Goal: Task Accomplishment & Management: Use online tool/utility

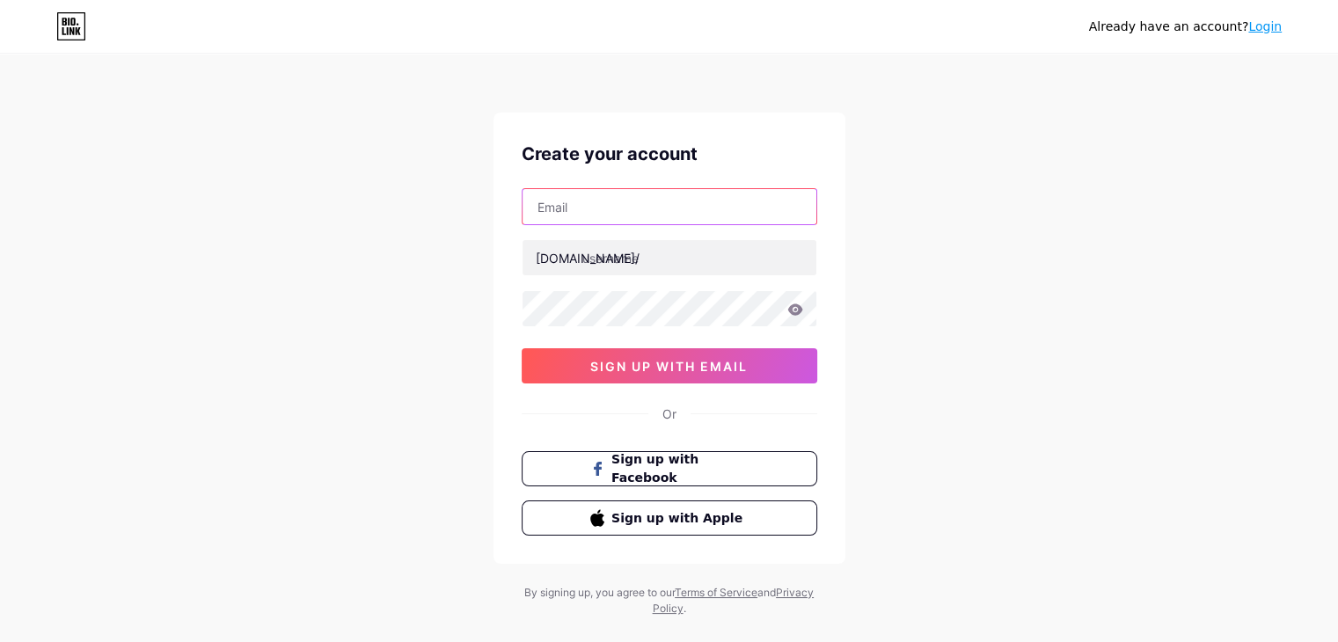
click at [612, 212] on input "text" at bounding box center [669, 206] width 294 height 35
type input "[EMAIL_ADDRESS][DOMAIN_NAME]"
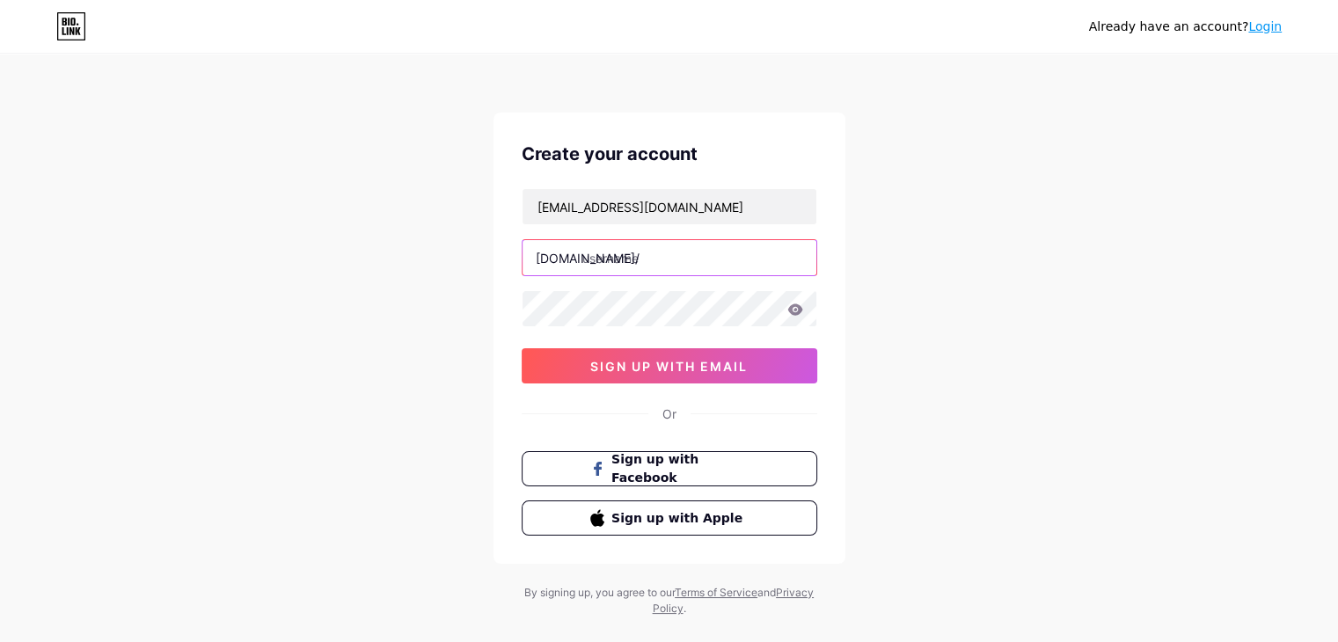
click at [651, 268] on input "text" at bounding box center [669, 257] width 294 height 35
type input "chokhidhaniresort"
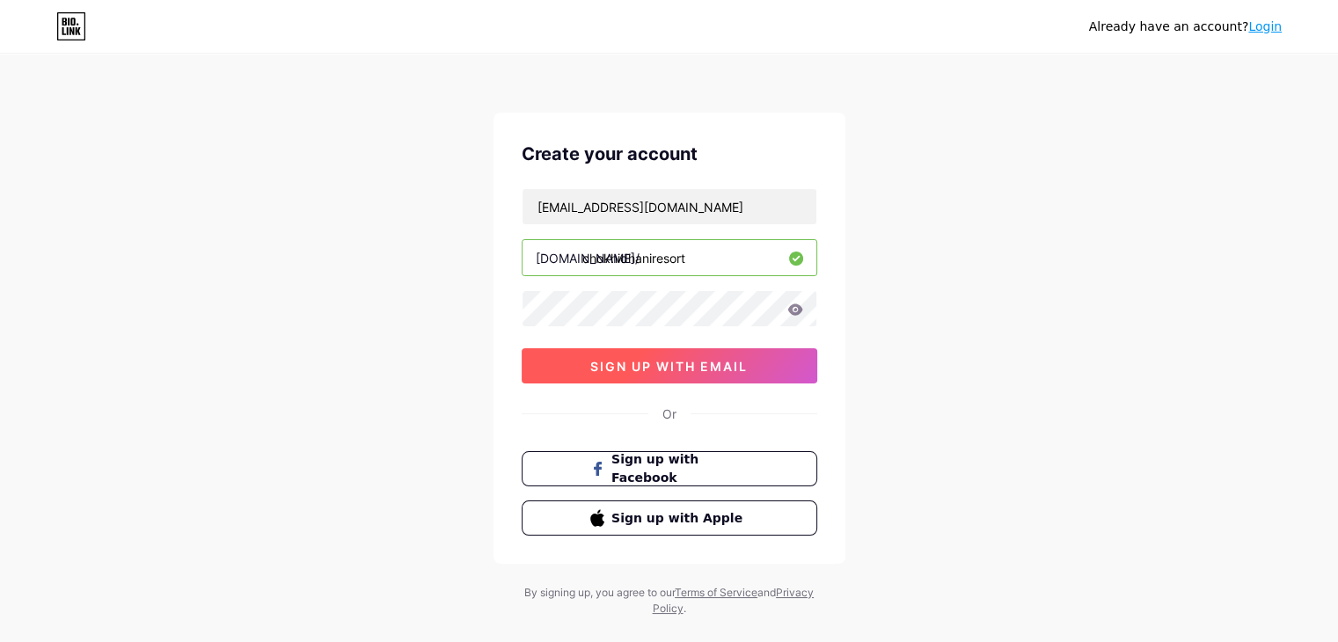
click at [631, 355] on button "sign up with email" at bounding box center [669, 365] width 295 height 35
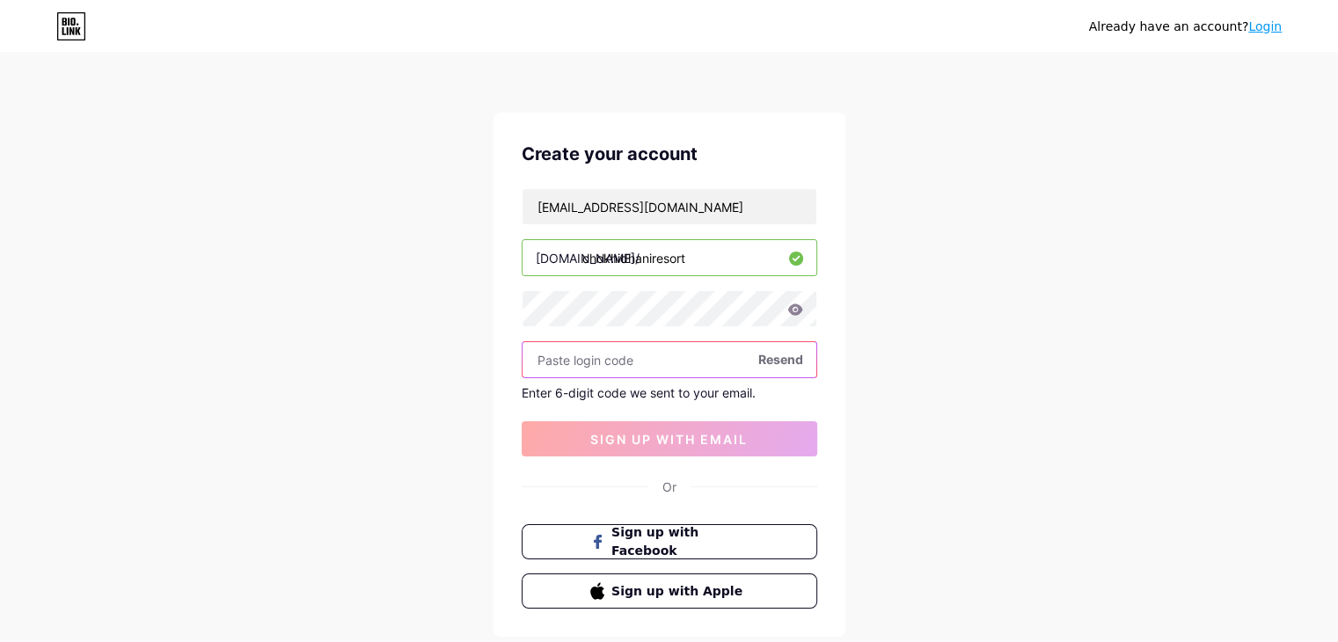
paste input "387527"
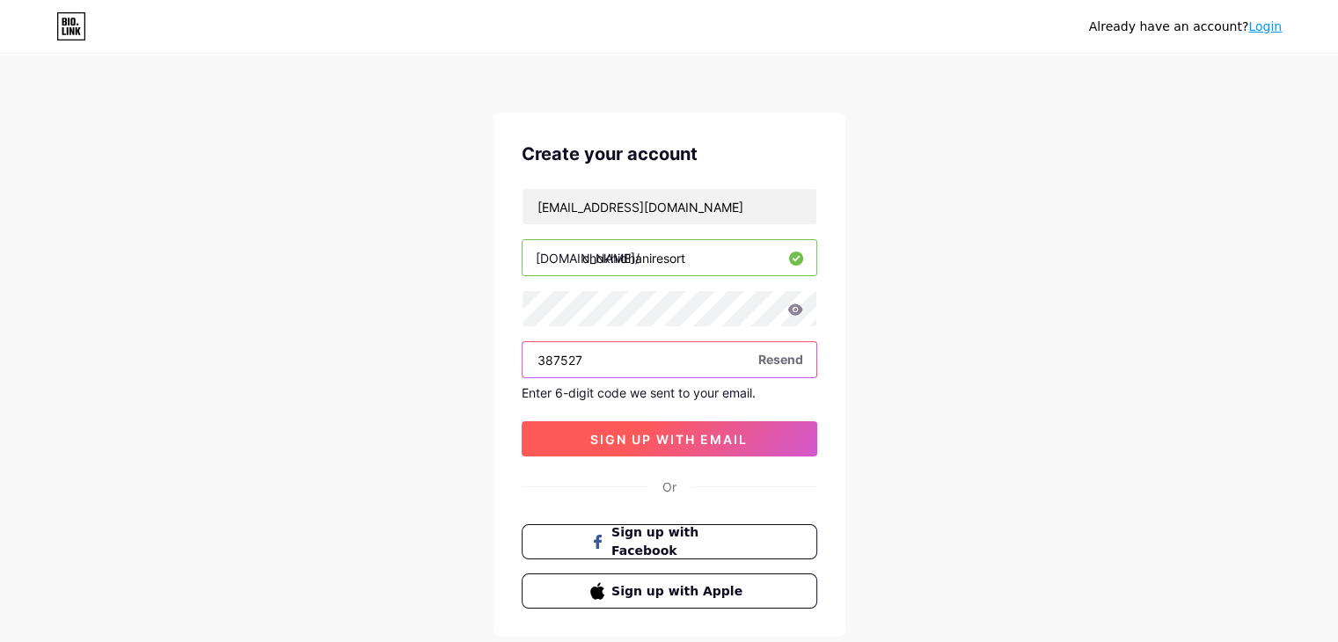
type input "387527"
click at [617, 437] on span "sign up with email" at bounding box center [668, 439] width 157 height 15
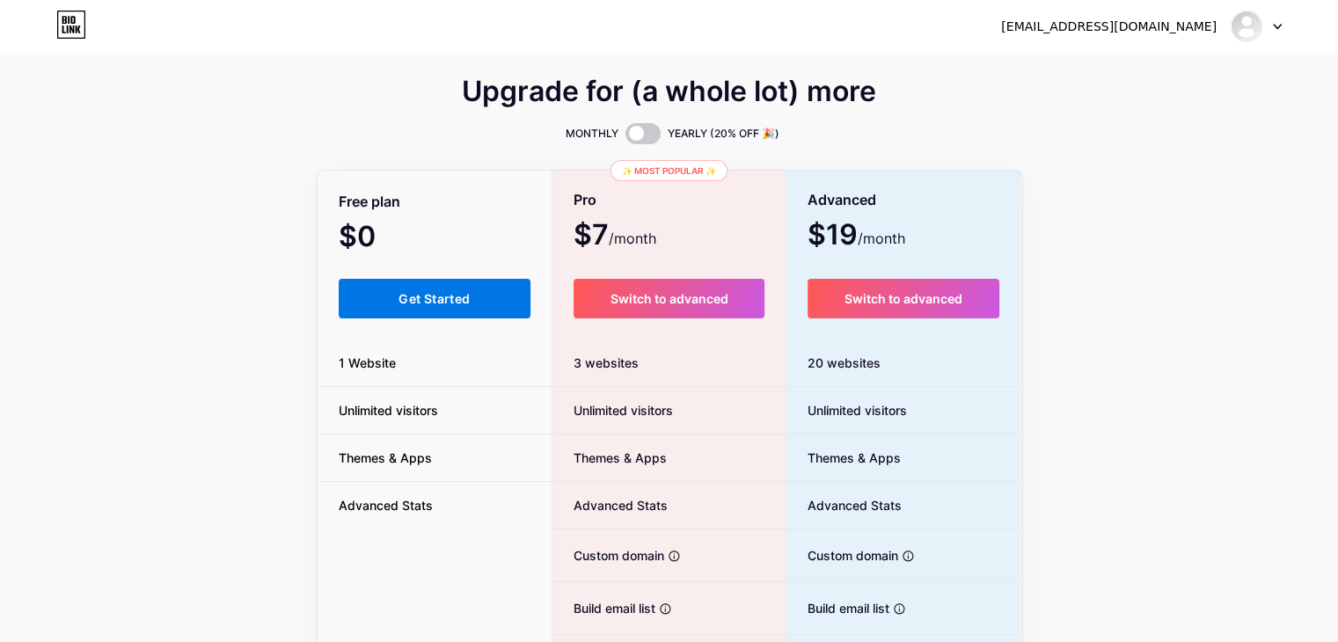
click at [419, 305] on span "Get Started" at bounding box center [433, 298] width 71 height 15
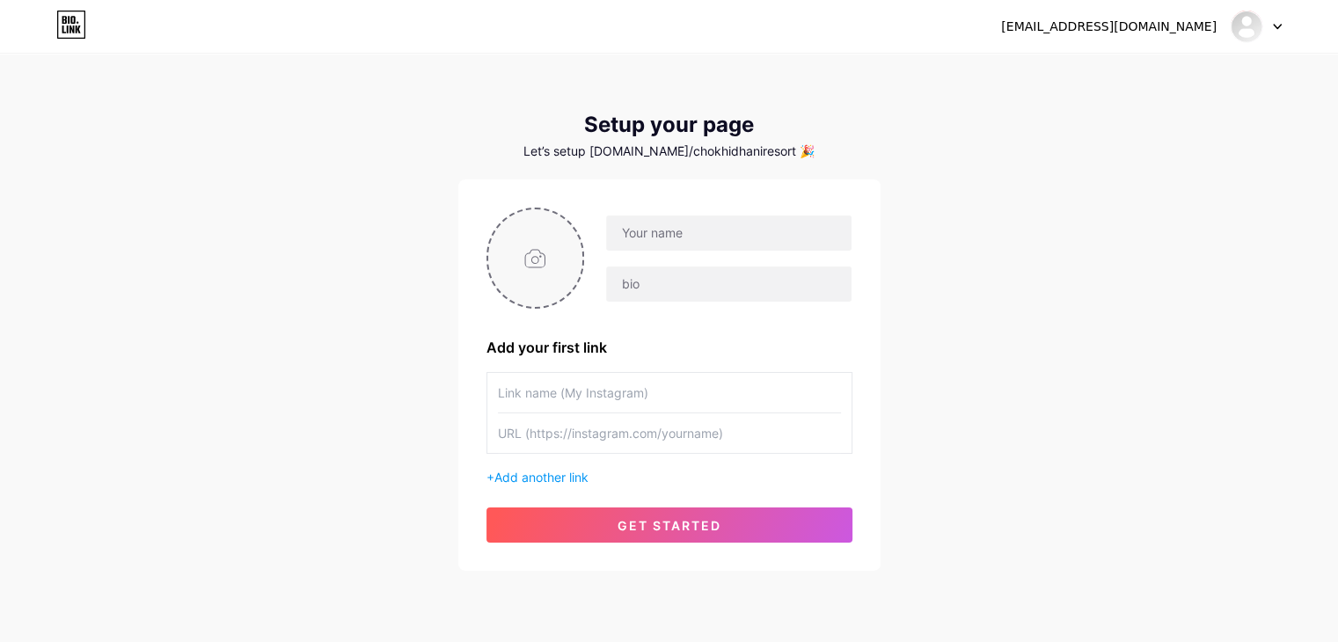
click at [532, 266] on input "file" at bounding box center [535, 258] width 95 height 98
type input "C:\fakepath\Chokhi Dhani Resort Jaipur Logo.jpg"
click at [658, 252] on div at bounding box center [717, 259] width 267 height 88
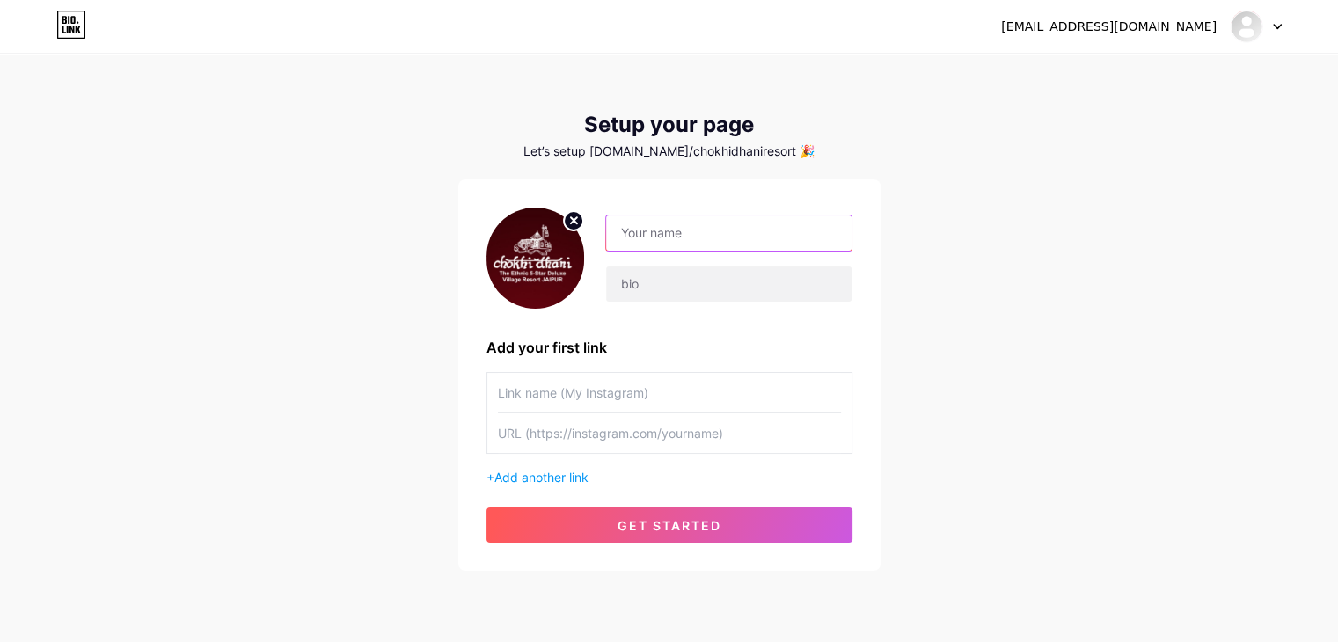
click at [667, 239] on input "text" at bounding box center [728, 232] width 244 height 35
type input "[GEOGRAPHIC_DATA]"
click at [647, 282] on input "text" at bounding box center [728, 283] width 244 height 35
paste input "[GEOGRAPHIC_DATA] is the best resort in [GEOGRAPHIC_DATA] for those seeking a b…"
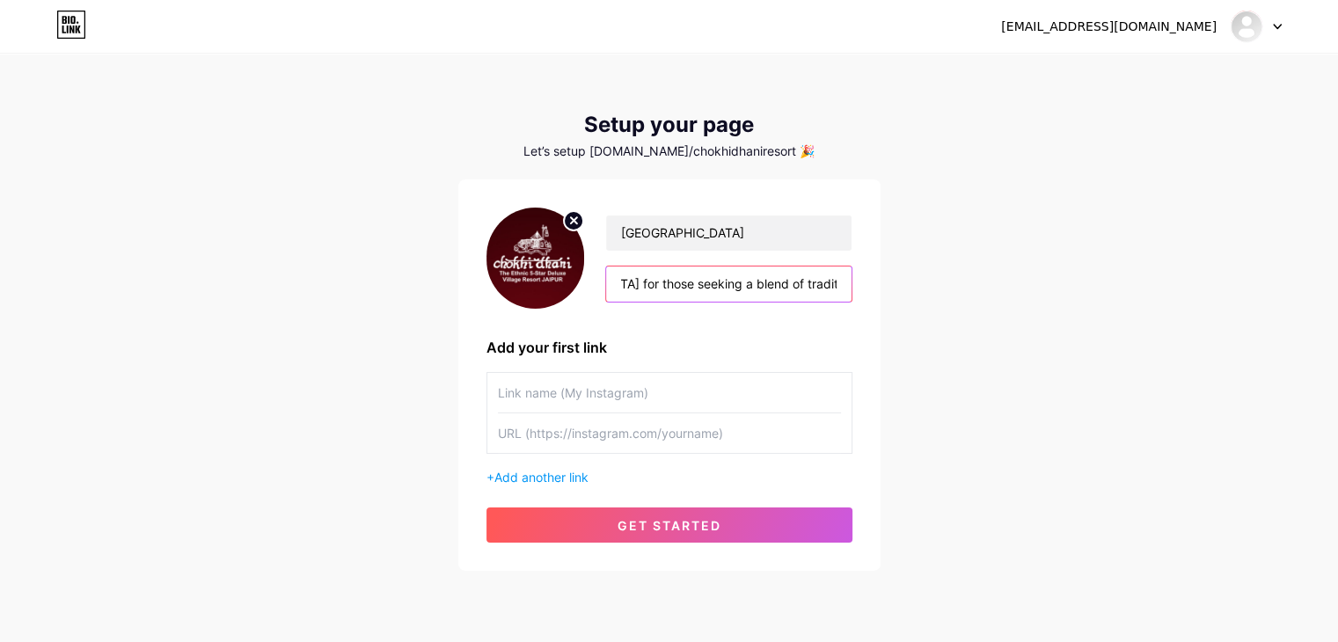
type input "[GEOGRAPHIC_DATA] is the best resort in [GEOGRAPHIC_DATA] for those seeking a b…"
click at [555, 391] on input "text" at bounding box center [669, 393] width 343 height 40
type input "Best Resort in [GEOGRAPHIC_DATA]"
click at [620, 440] on input "text" at bounding box center [669, 433] width 343 height 40
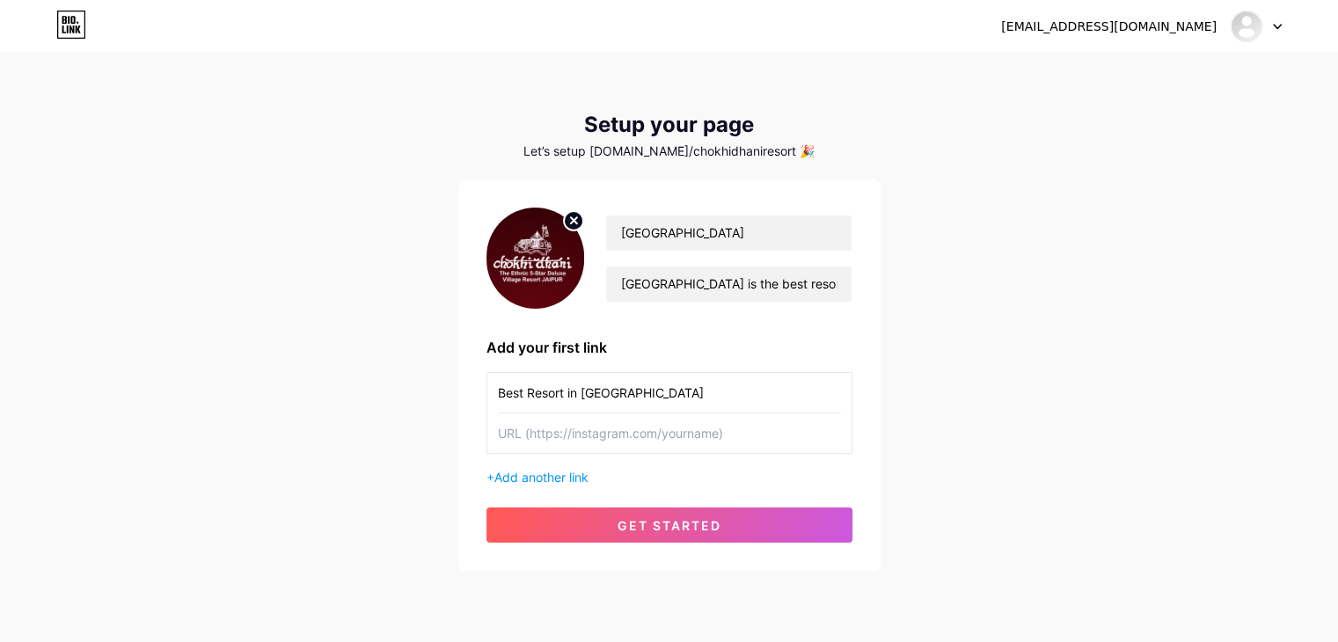
paste input "[URL][DOMAIN_NAME]"
type input "[URL][DOMAIN_NAME]"
click at [551, 480] on span "Add another link" at bounding box center [541, 477] width 94 height 15
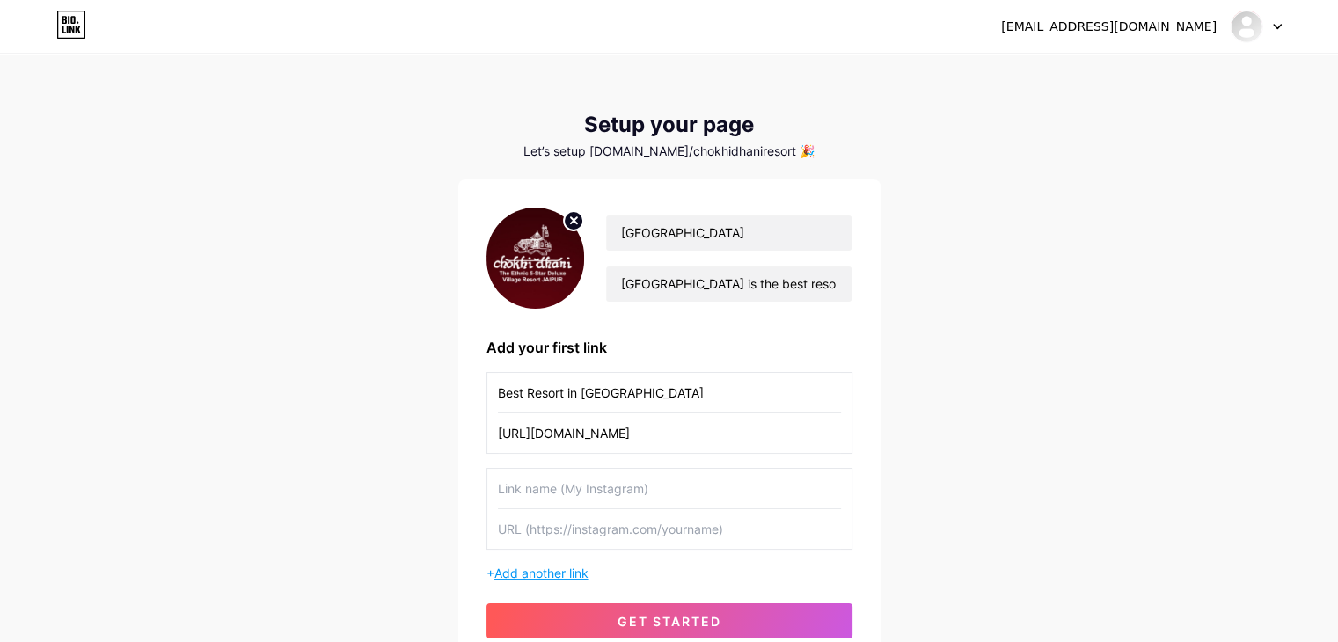
click at [551, 480] on input "text" at bounding box center [669, 489] width 343 height 40
click at [552, 539] on input "text" at bounding box center [669, 529] width 343 height 40
paste input "[URL][DOMAIN_NAME]"
type input "[URL][DOMAIN_NAME]"
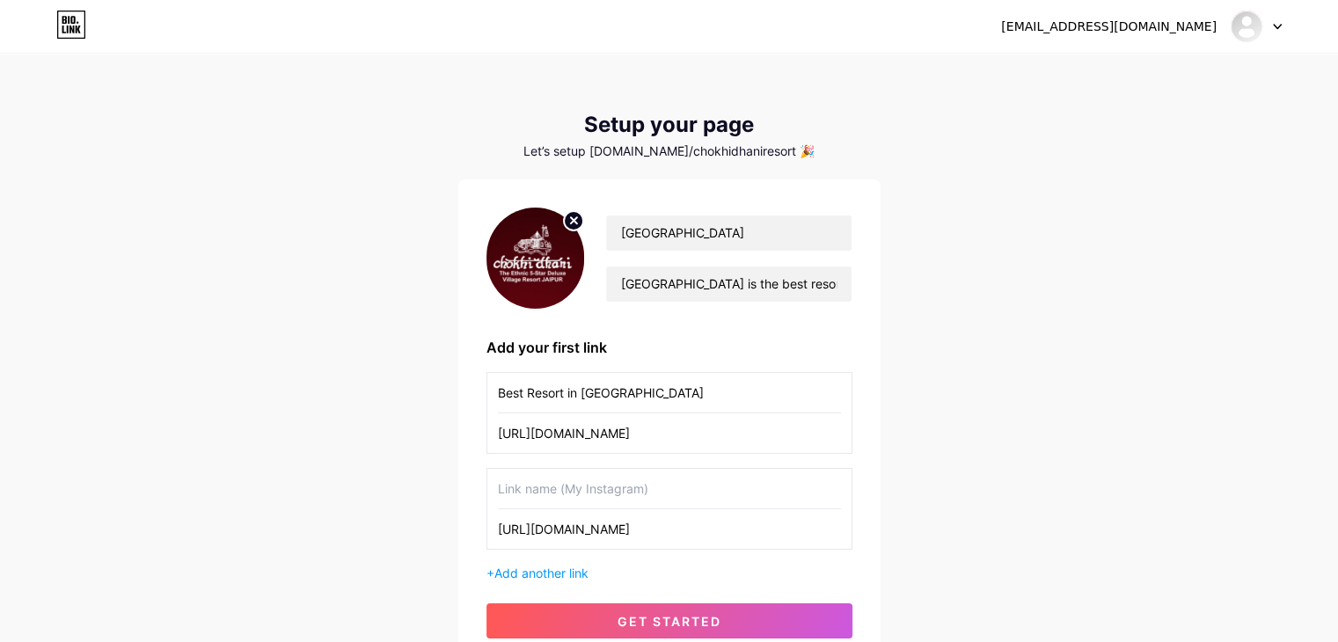
click at [580, 482] on input "text" at bounding box center [669, 489] width 343 height 40
type input "Best 5 Star Hotel in [GEOGRAPHIC_DATA]"
click at [561, 575] on span "Add another link" at bounding box center [541, 572] width 94 height 15
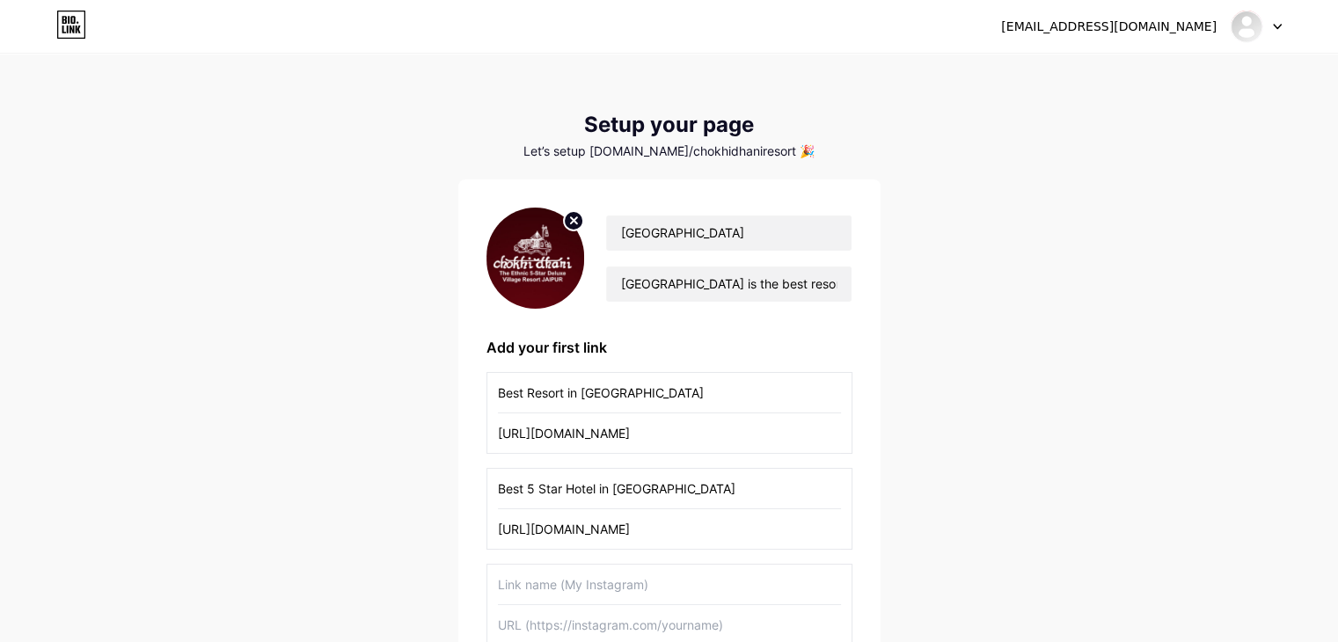
click at [561, 575] on input "text" at bounding box center [669, 585] width 343 height 40
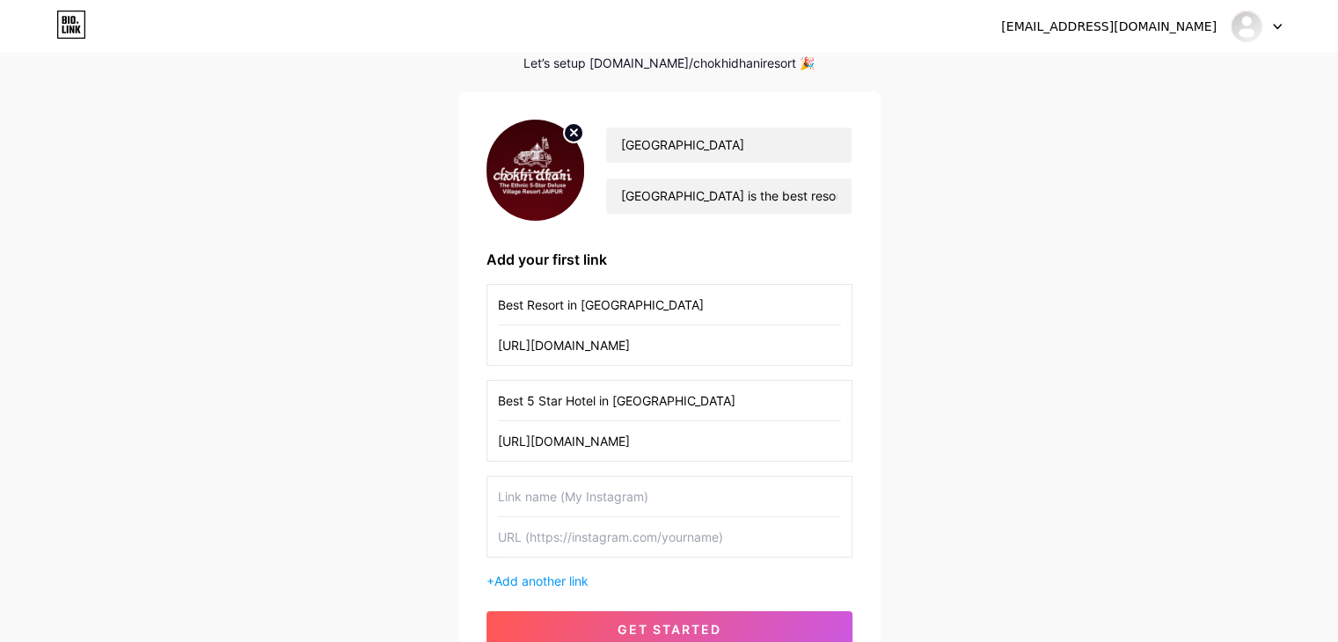
click at [594, 534] on input "text" at bounding box center [669, 537] width 343 height 40
paste input "[URL][DOMAIN_NAME]"
type input "[URL][DOMAIN_NAME]"
click at [582, 489] on input "text" at bounding box center [669, 497] width 343 height 40
type input "Best Restaurant in [GEOGRAPHIC_DATA]"
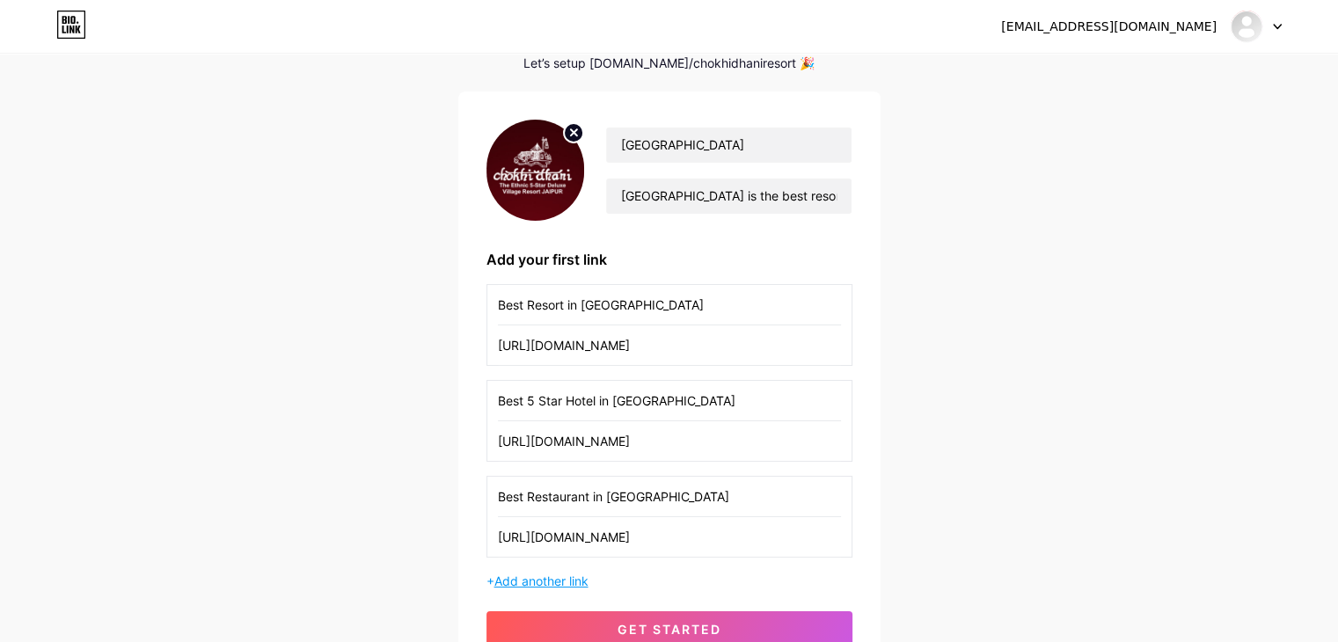
click at [561, 578] on span "Add another link" at bounding box center [541, 580] width 94 height 15
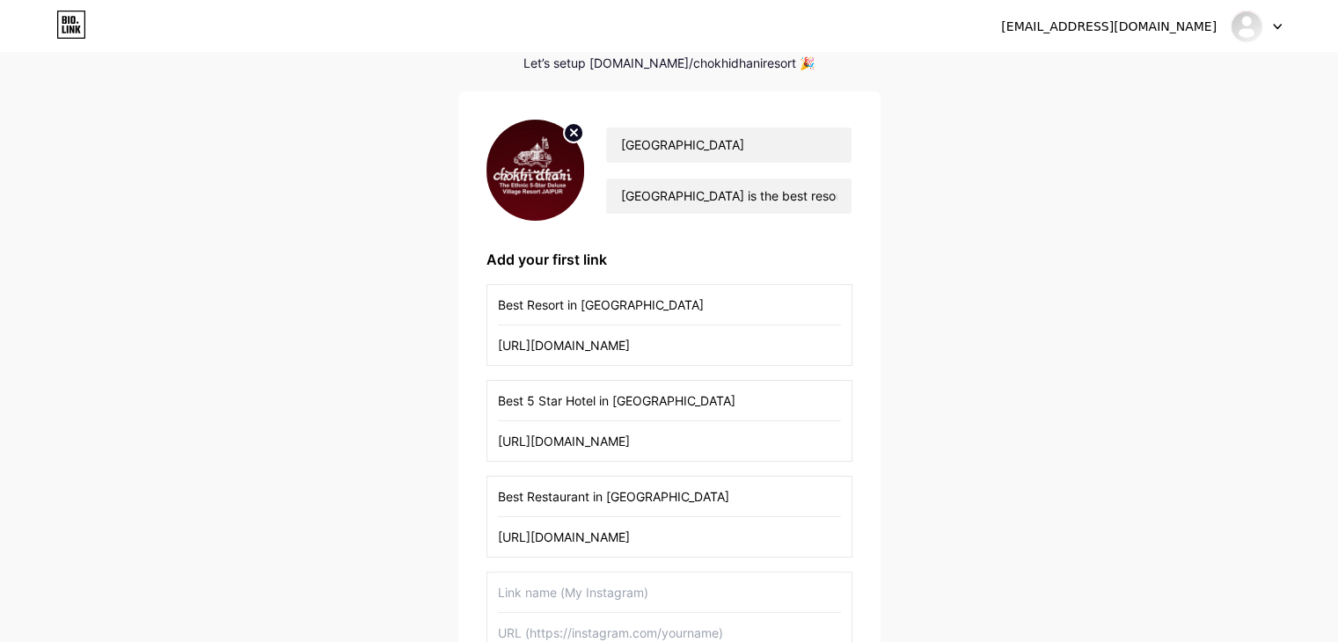
scroll to position [264, 0]
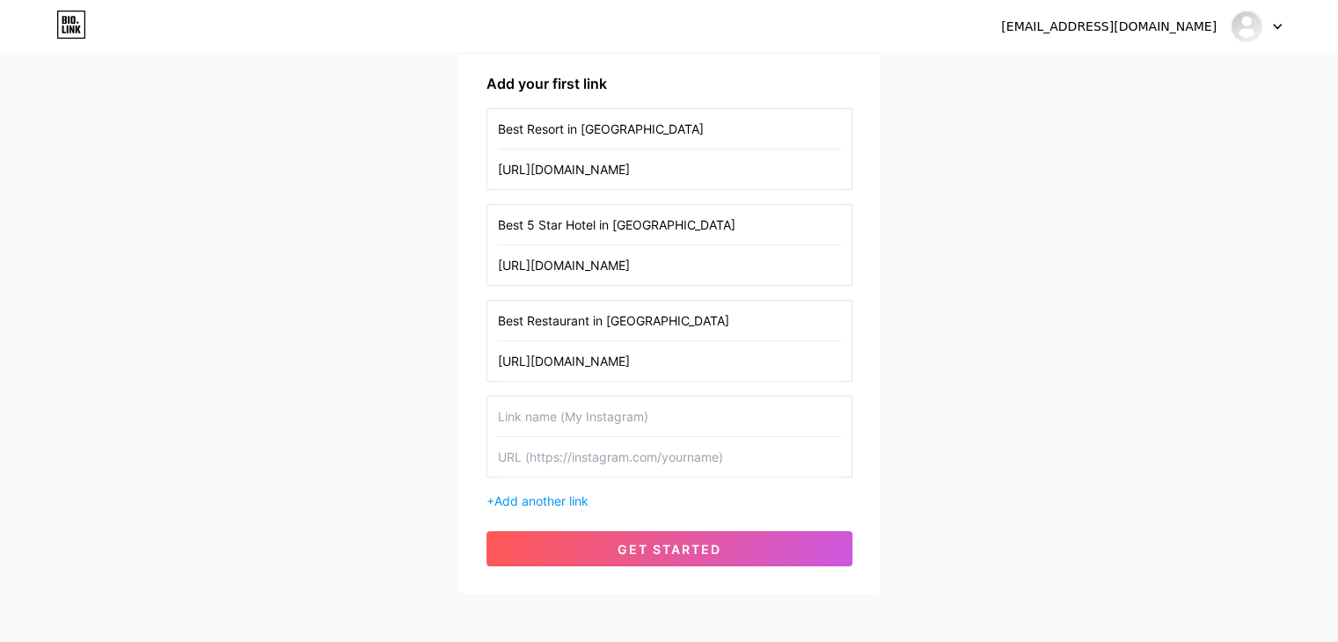
click at [584, 447] on input "text" at bounding box center [669, 457] width 343 height 40
paste input "[URL][DOMAIN_NAME]"
type input "[URL][DOMAIN_NAME]"
click at [605, 407] on input "text" at bounding box center [669, 417] width 343 height 40
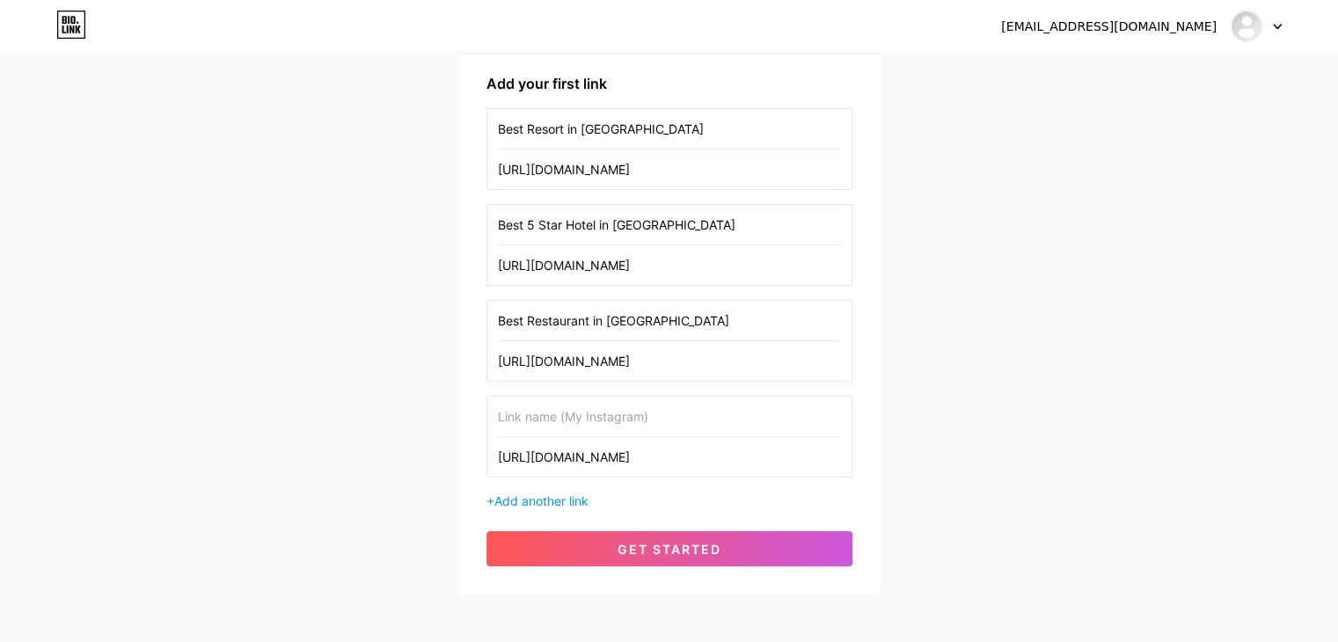
scroll to position [0, 0]
paste input "Best Resort in [GEOGRAPHIC_DATA] with Private Pool"
drag, startPoint x: 528, startPoint y: 409, endPoint x: 481, endPoint y: 406, distance: 46.7
click at [481, 406] on div "[GEOGRAPHIC_DATA] is the best resort in [GEOGRAPHIC_DATA] for those seeking a b…" at bounding box center [669, 255] width 422 height 679
type input "Resort in [GEOGRAPHIC_DATA] with Private Pool"
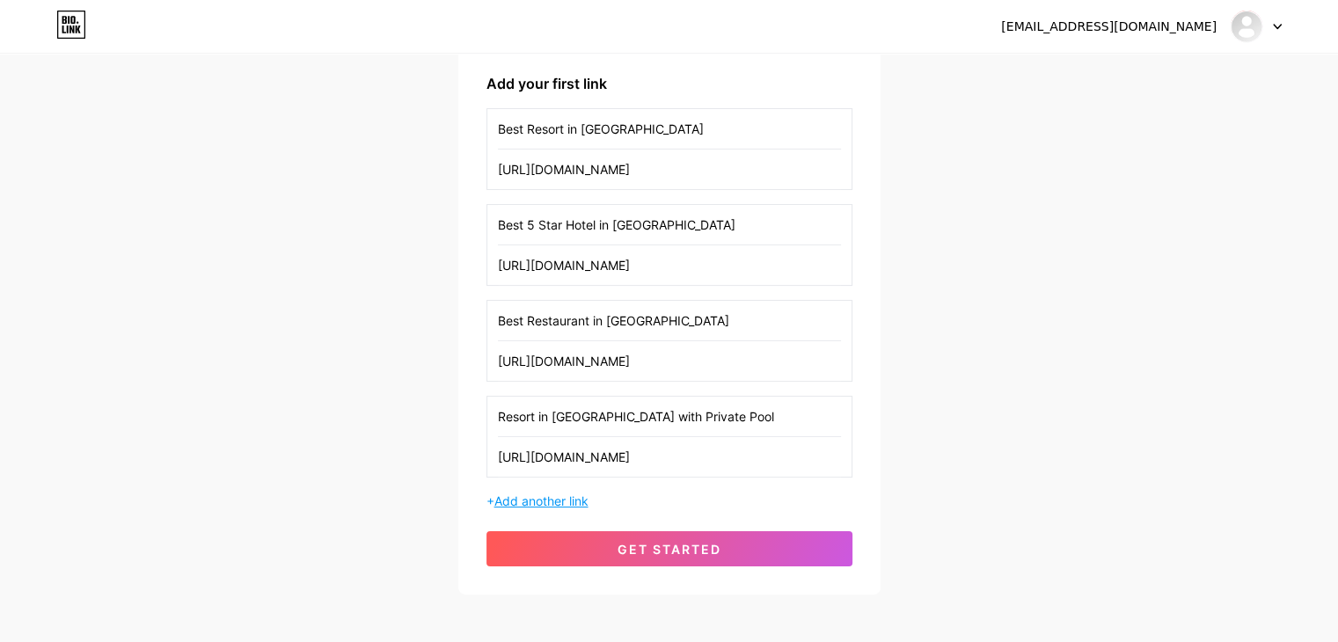
click at [541, 499] on span "Add another link" at bounding box center [541, 500] width 94 height 15
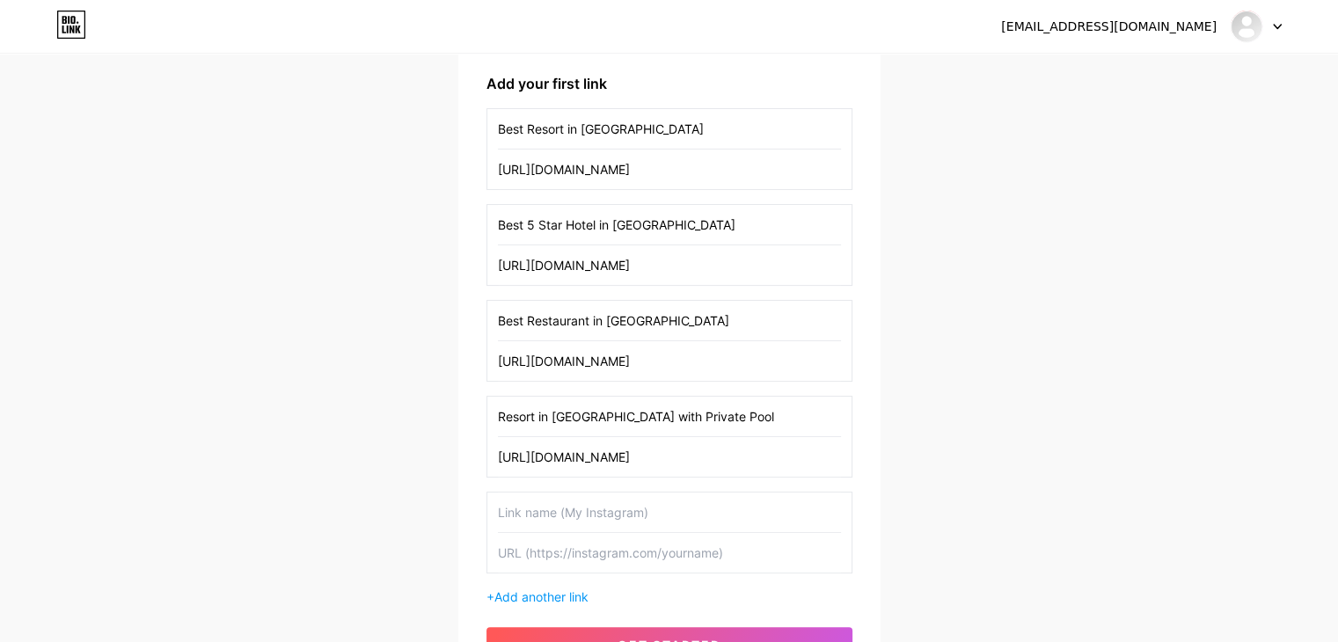
click at [565, 557] on input "text" at bounding box center [669, 553] width 343 height 40
paste input "[URL][DOMAIN_NAME]"
type input "[URL][DOMAIN_NAME]"
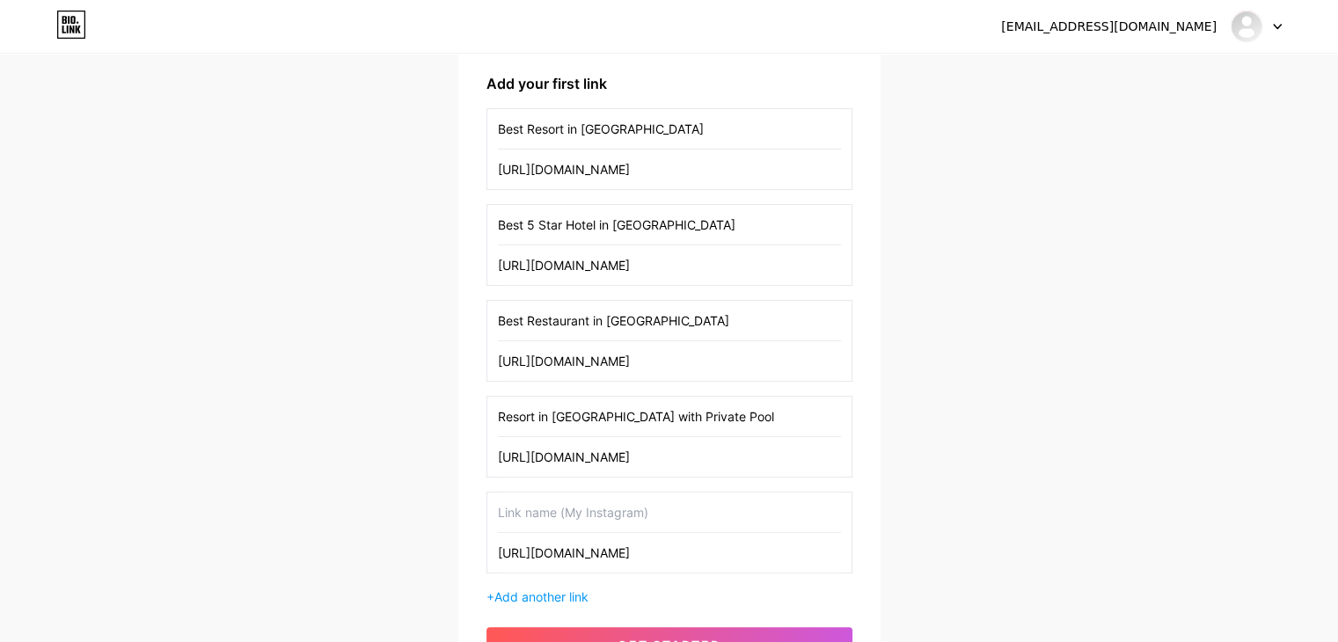
click at [538, 500] on input "text" at bounding box center [669, 512] width 343 height 40
paste input "[GEOGRAPHIC_DATA] in [GEOGRAPHIC_DATA]"
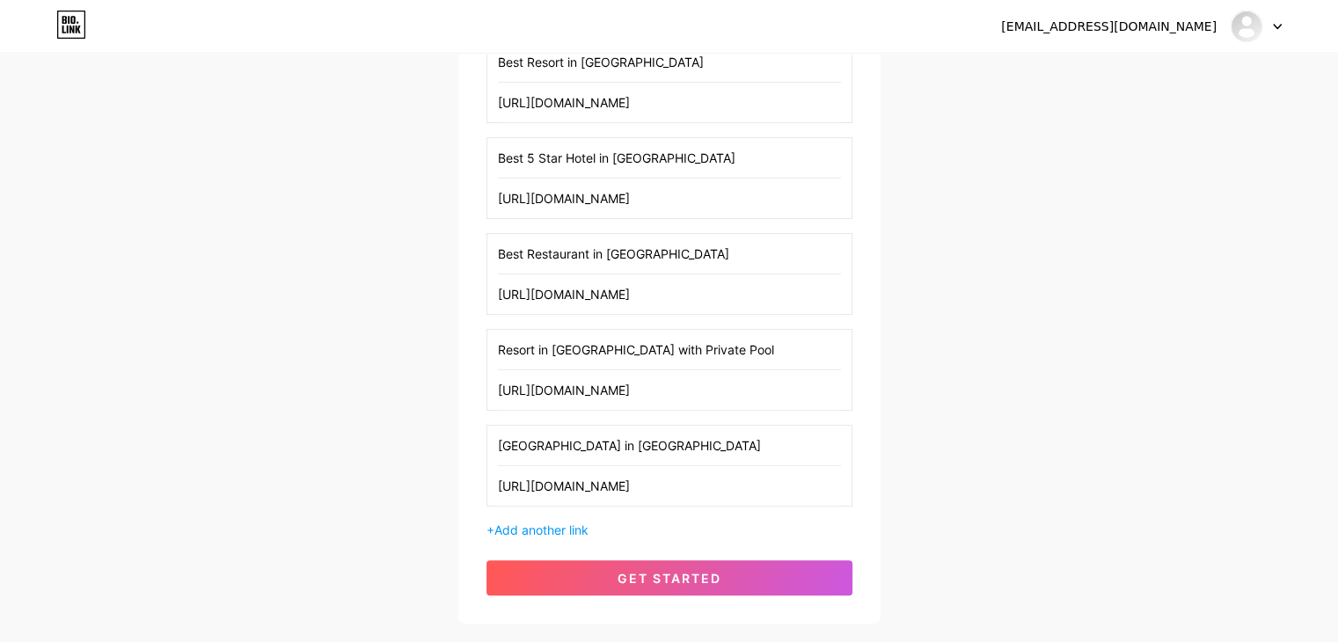
scroll to position [436, 0]
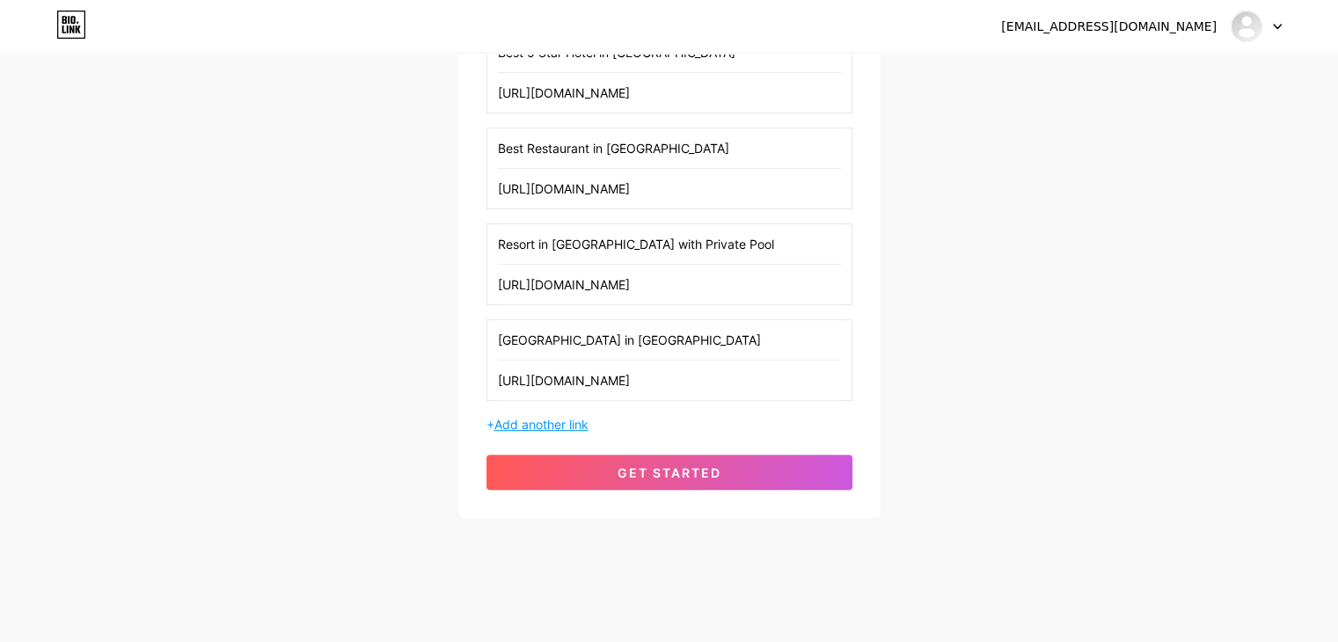
type input "[GEOGRAPHIC_DATA] in [GEOGRAPHIC_DATA]"
click at [535, 420] on span "Add another link" at bounding box center [541, 424] width 94 height 15
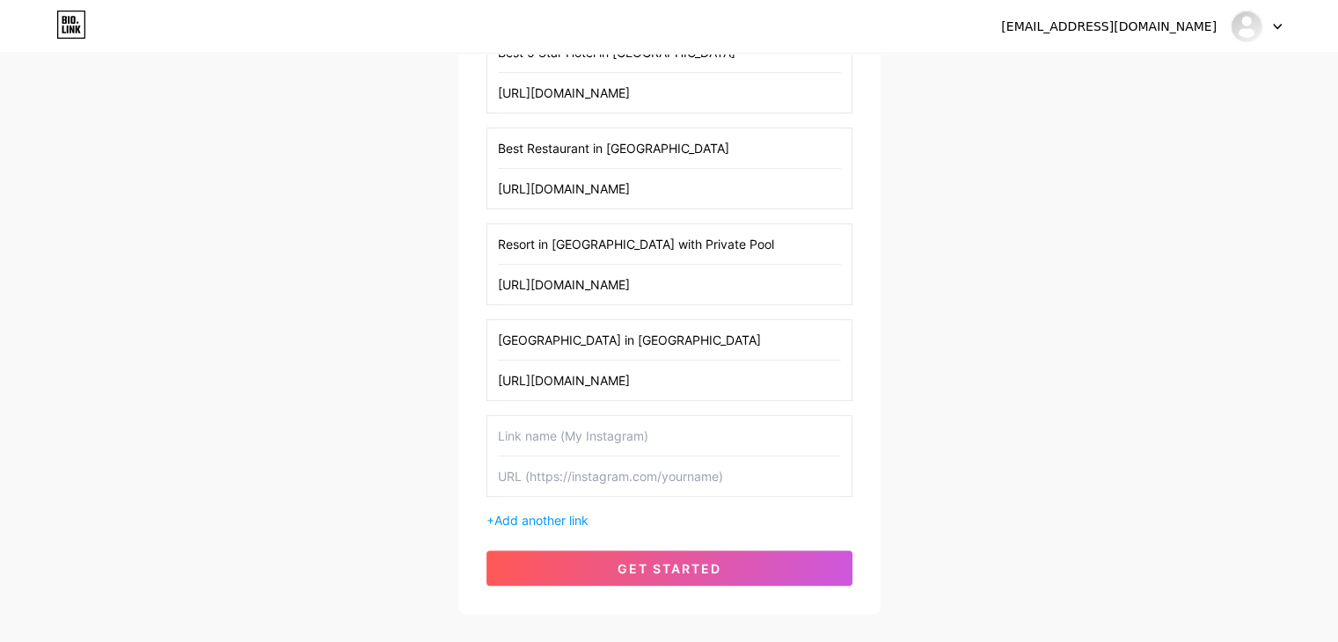
click at [573, 483] on input "text" at bounding box center [669, 476] width 343 height 40
paste input "[URL][DOMAIN_NAME]"
click at [587, 477] on input "[URL][DOMAIN_NAME]" at bounding box center [669, 476] width 343 height 40
type input "[URL][DOMAIN_NAME]"
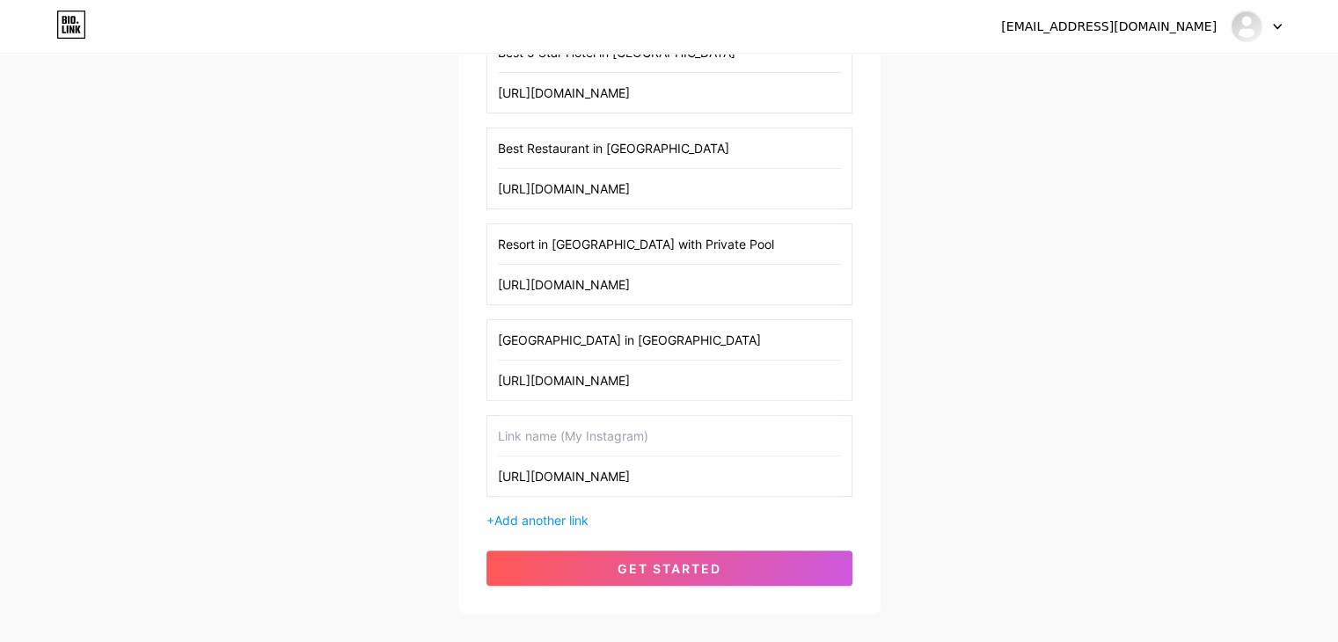
click at [580, 433] on input "text" at bounding box center [669, 436] width 343 height 40
paste input "facebook"
drag, startPoint x: 500, startPoint y: 431, endPoint x: 482, endPoint y: 431, distance: 18.5
click at [482, 431] on div "[GEOGRAPHIC_DATA] is the best resort in [GEOGRAPHIC_DATA] for those seeking a b…" at bounding box center [669, 178] width 422 height 871
type input "Facebook"
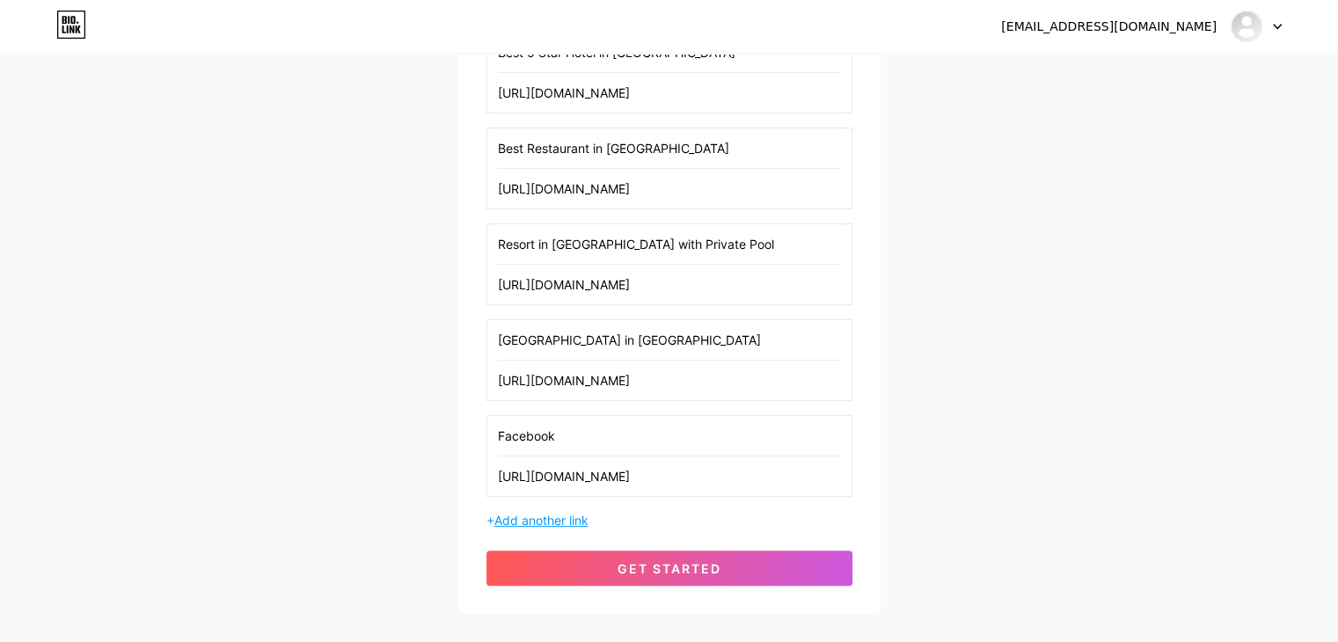
click at [530, 514] on span "Add another link" at bounding box center [541, 520] width 94 height 15
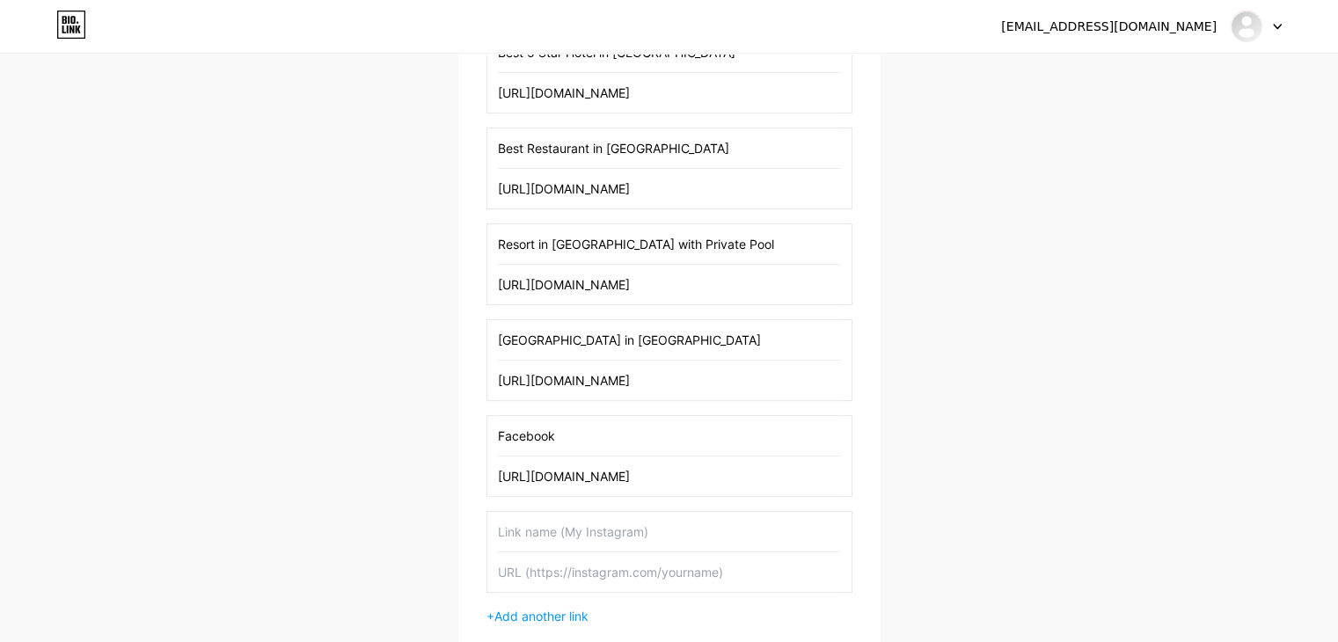
click at [558, 580] on input "text" at bounding box center [669, 572] width 343 height 40
paste input "[URL][DOMAIN_NAME]"
click at [579, 567] on input "[URL][DOMAIN_NAME]" at bounding box center [669, 572] width 343 height 40
type input "[URL][DOMAIN_NAME]"
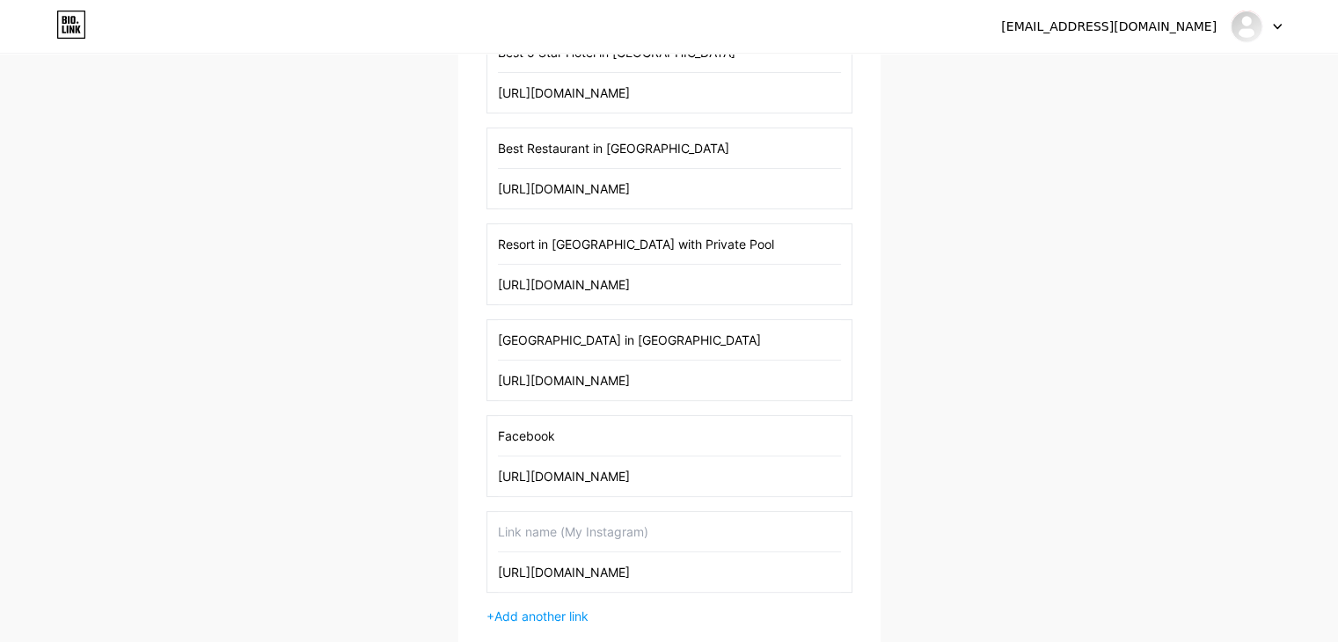
click at [563, 535] on input "text" at bounding box center [669, 532] width 343 height 40
paste input "instagram"
click at [492, 527] on div "instagram [URL][DOMAIN_NAME]" at bounding box center [669, 552] width 366 height 82
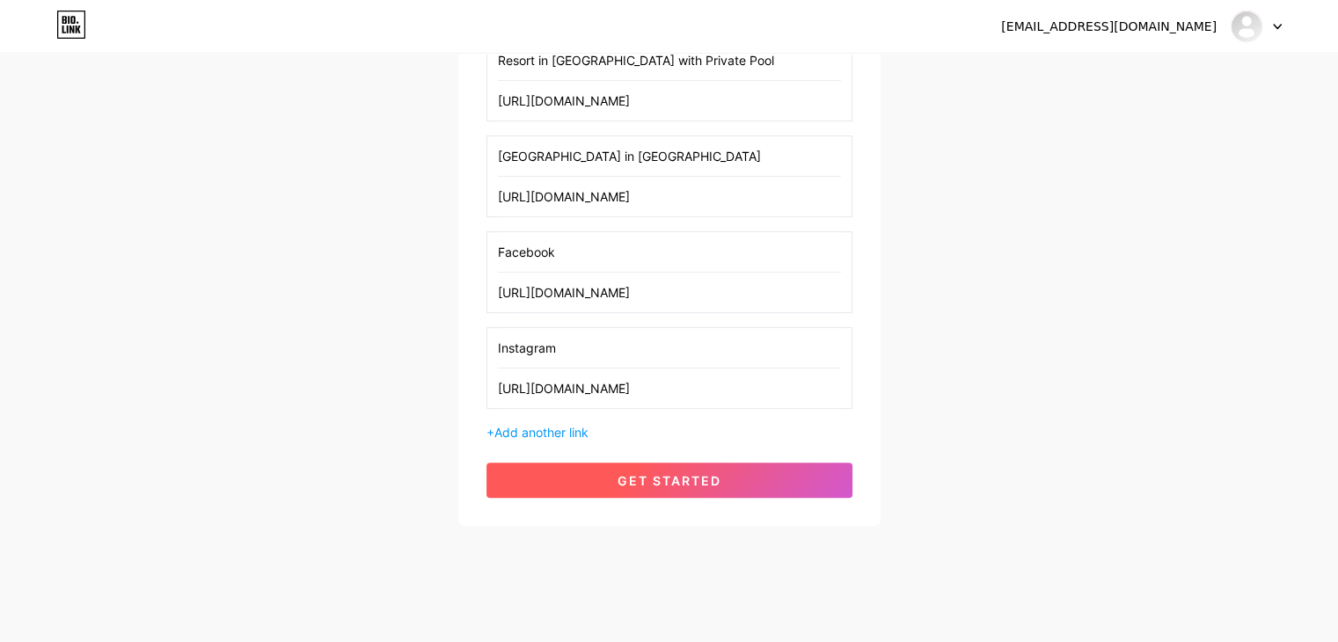
scroll to position [627, 0]
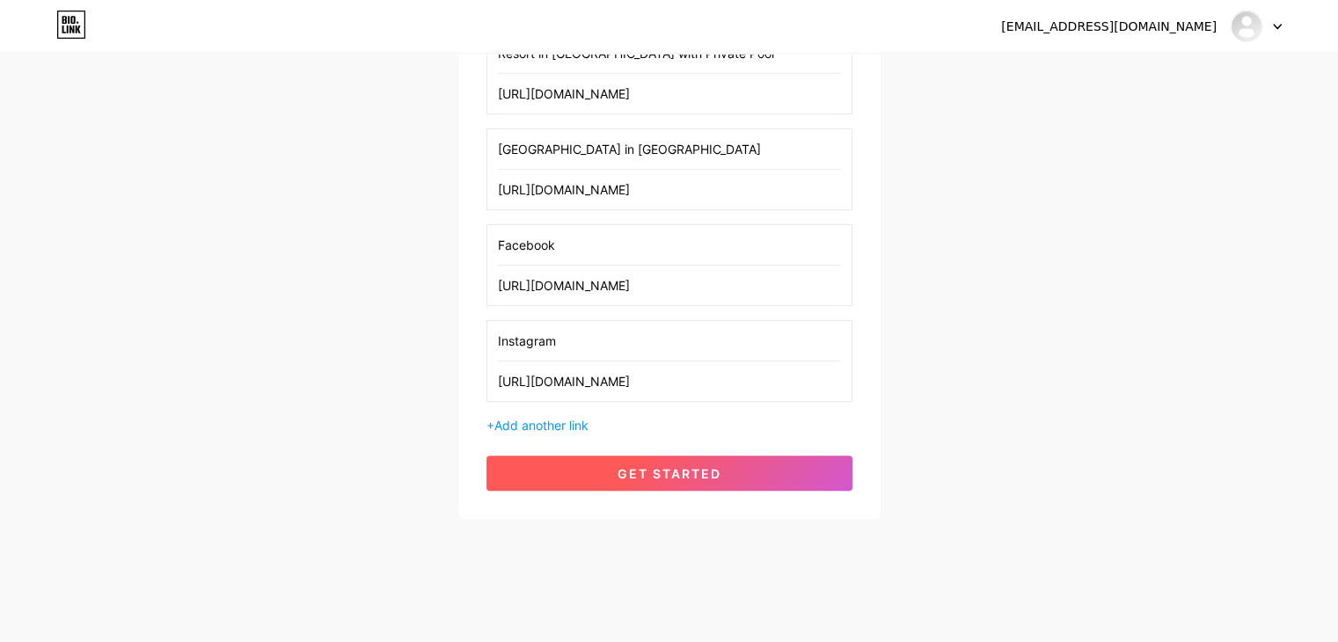
type input "Instagram"
click at [609, 457] on button "get started" at bounding box center [669, 473] width 366 height 35
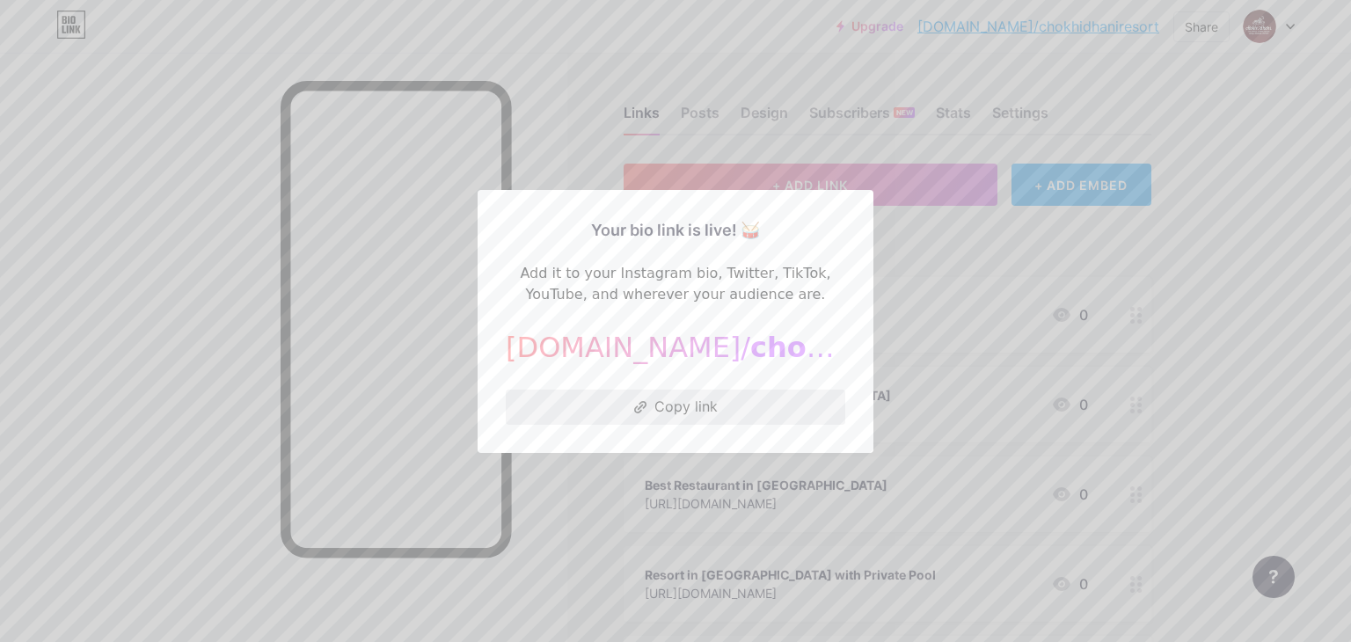
click at [653, 408] on button "Copy link" at bounding box center [675, 407] width 339 height 35
click at [225, 259] on div at bounding box center [675, 321] width 1351 height 642
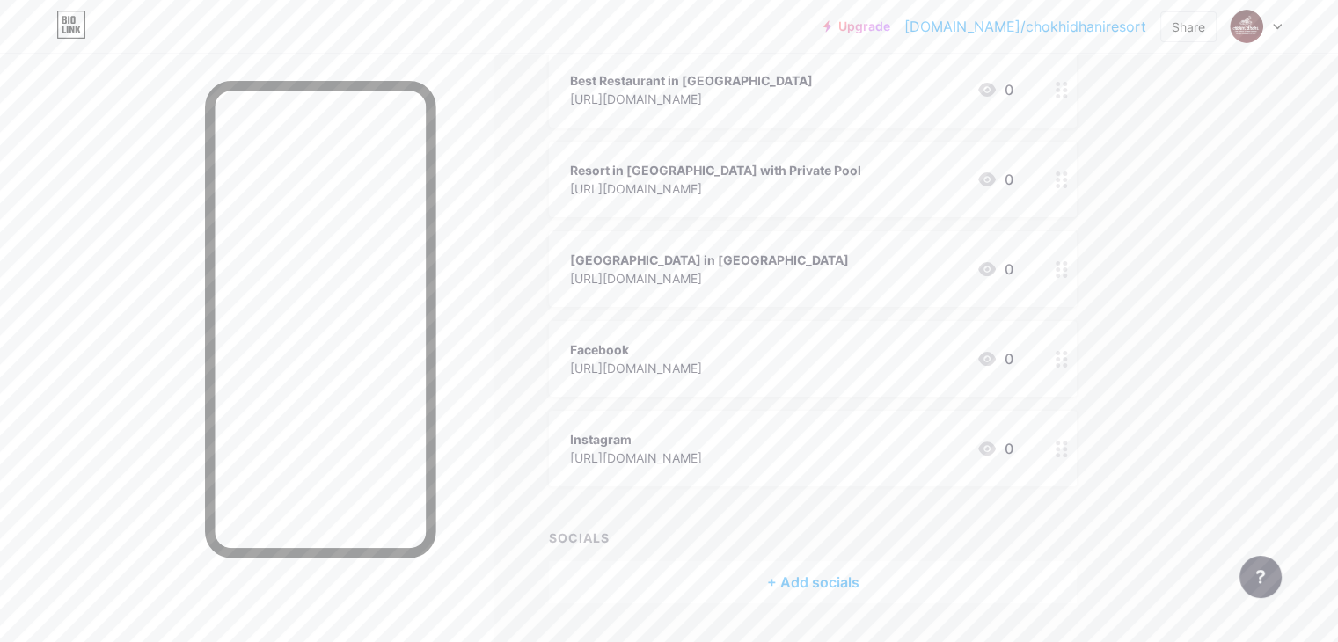
scroll to position [453, 0]
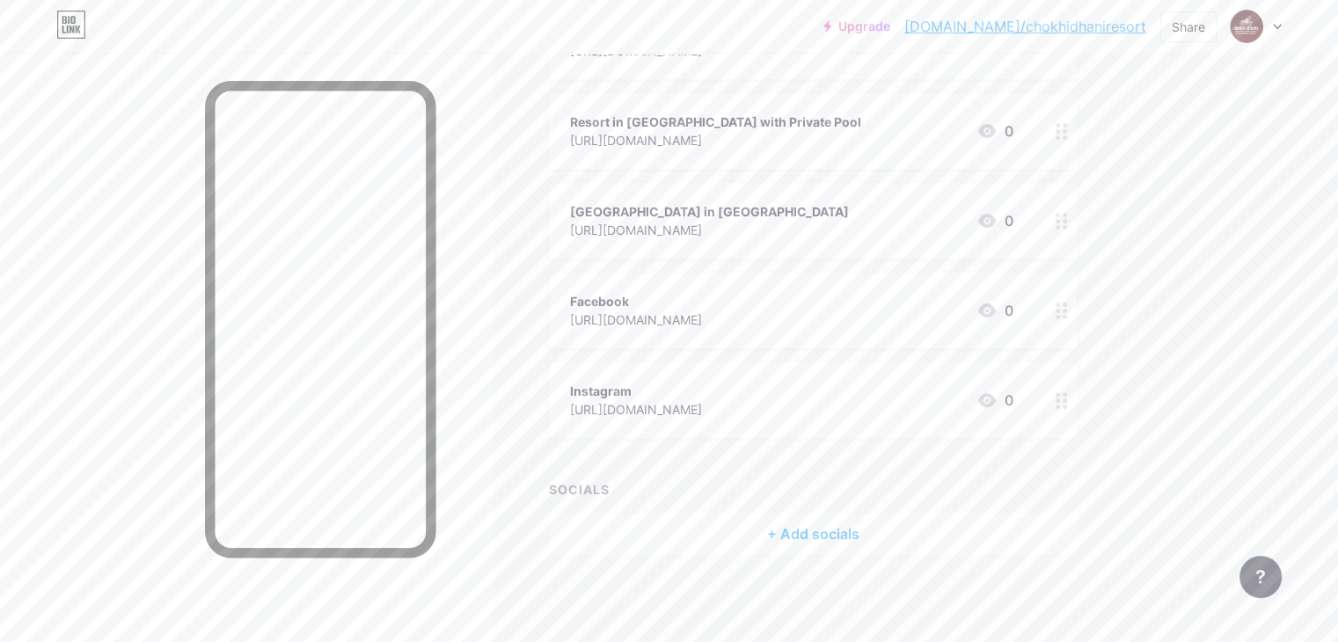
click at [1068, 402] on icon at bounding box center [1061, 400] width 12 height 17
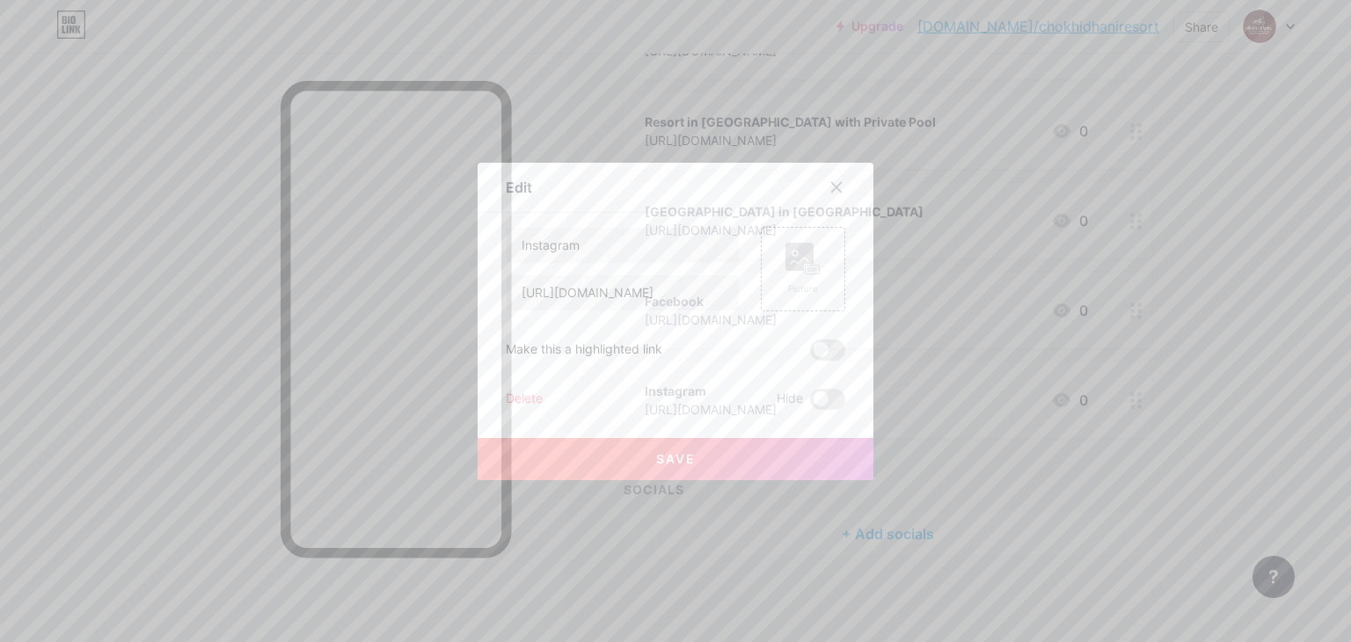
click at [516, 398] on div "Delete" at bounding box center [524, 399] width 37 height 21
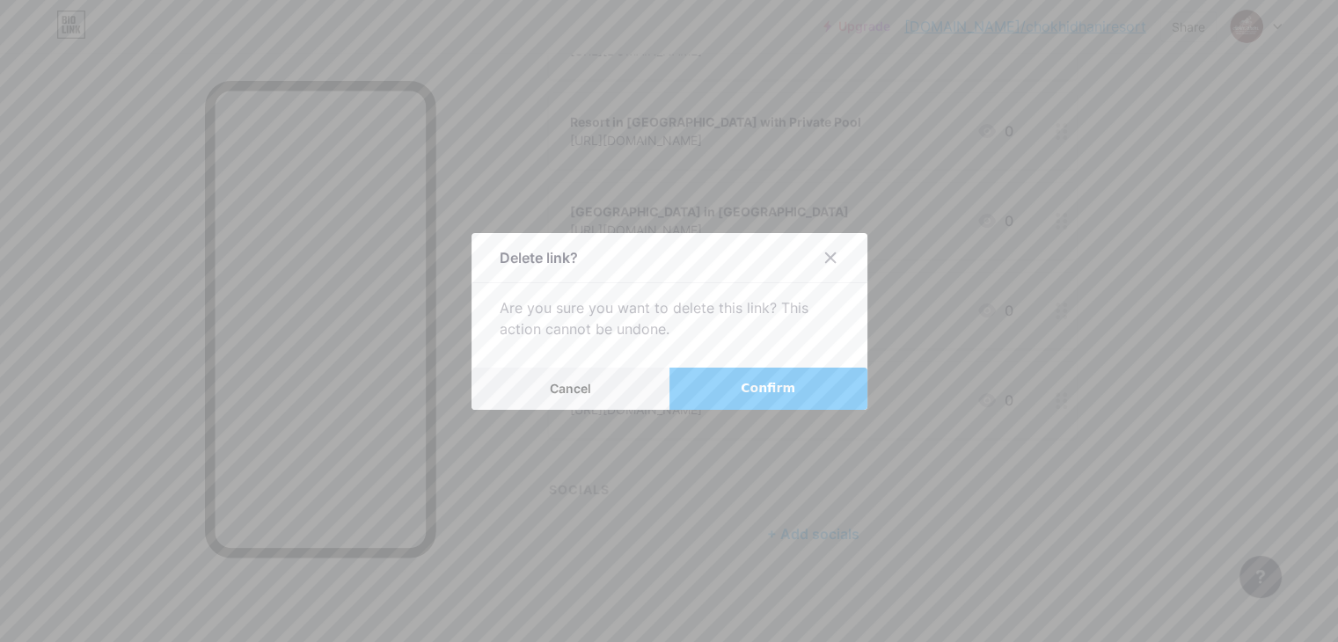
click at [749, 394] on span "Confirm" at bounding box center [767, 388] width 55 height 18
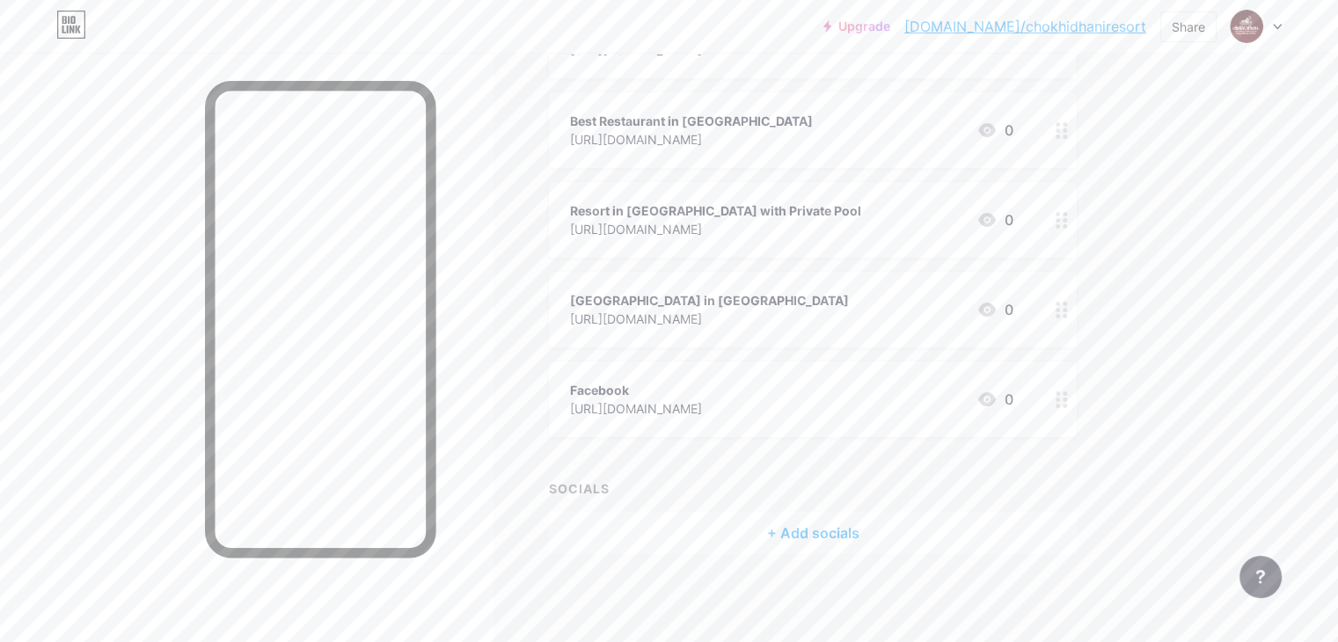
scroll to position [362, 0]
click at [1068, 399] on icon at bounding box center [1061, 401] width 12 height 17
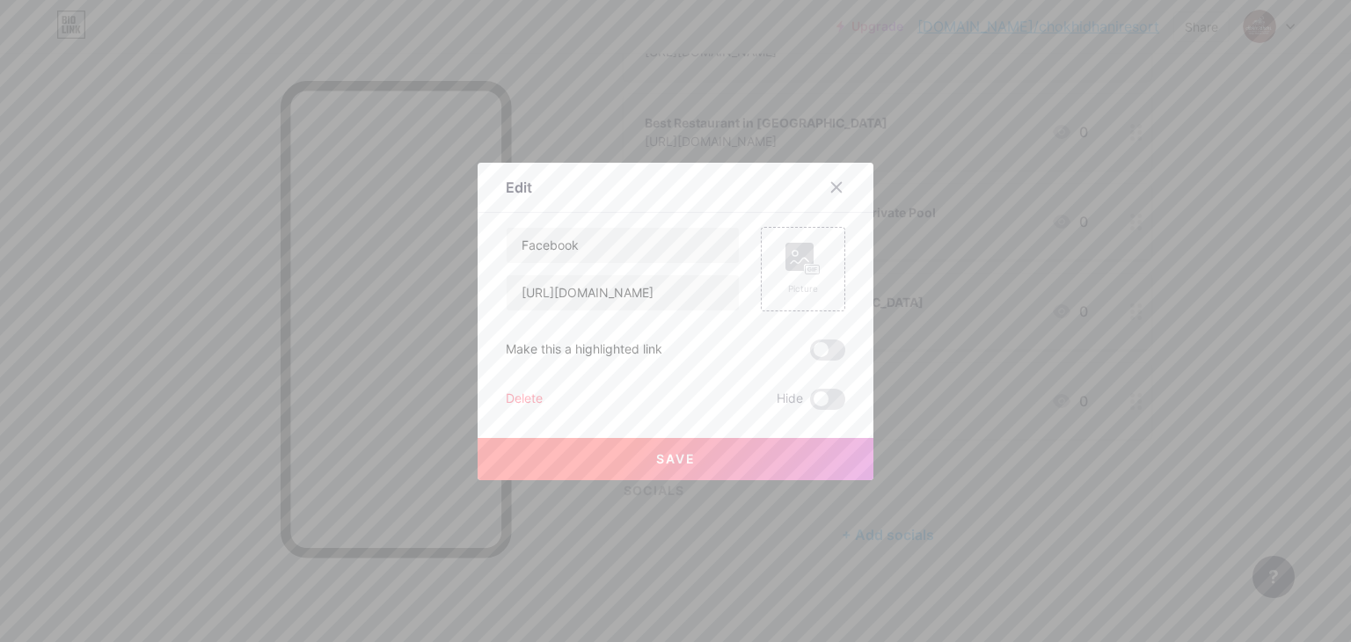
click at [510, 398] on div "Delete" at bounding box center [524, 399] width 37 height 21
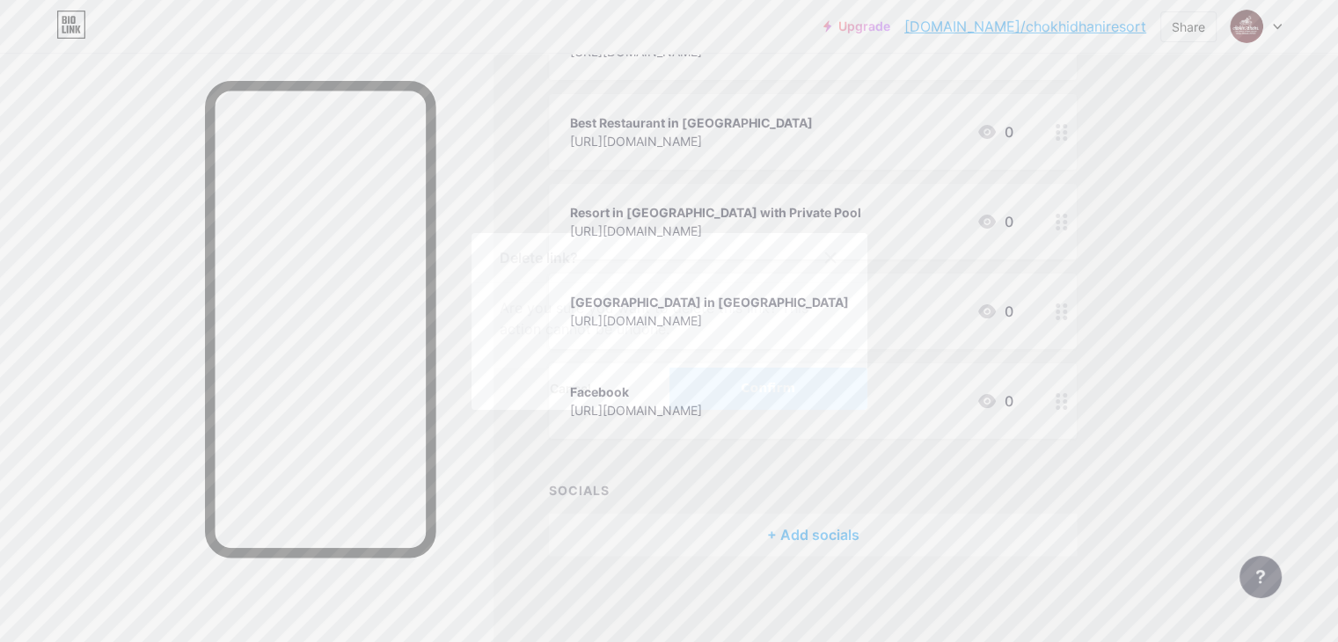
click at [778, 388] on span "Confirm" at bounding box center [767, 388] width 55 height 18
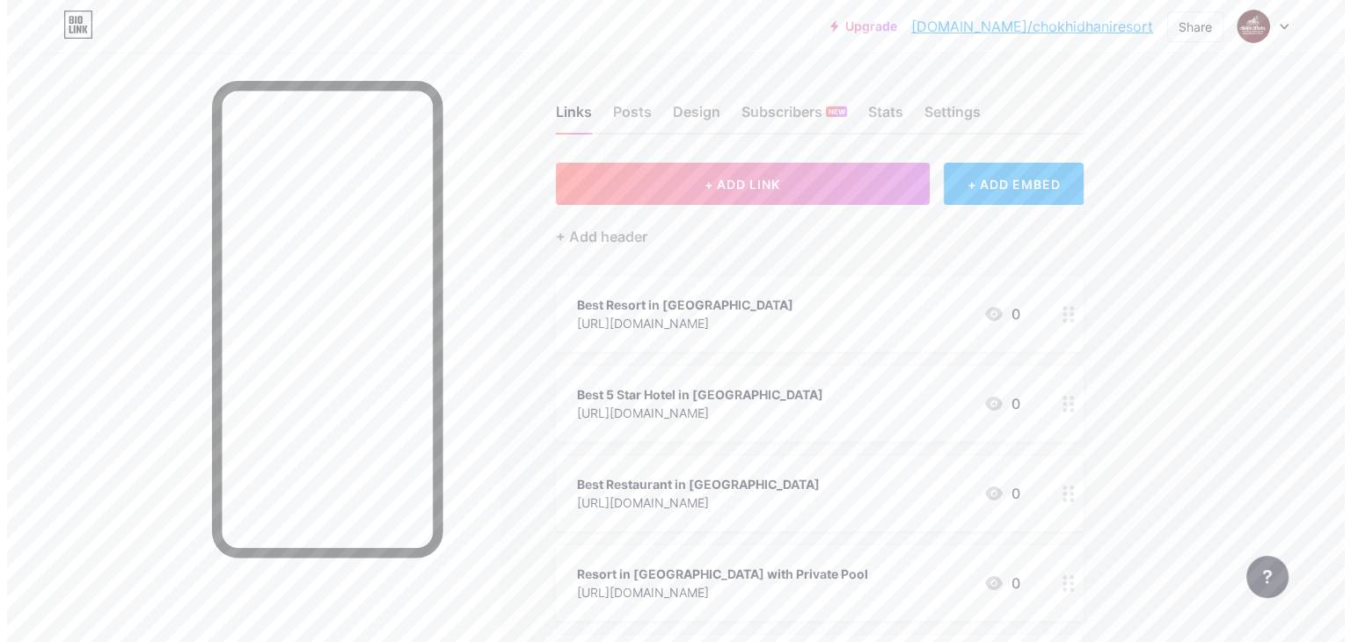
scroll to position [0, 0]
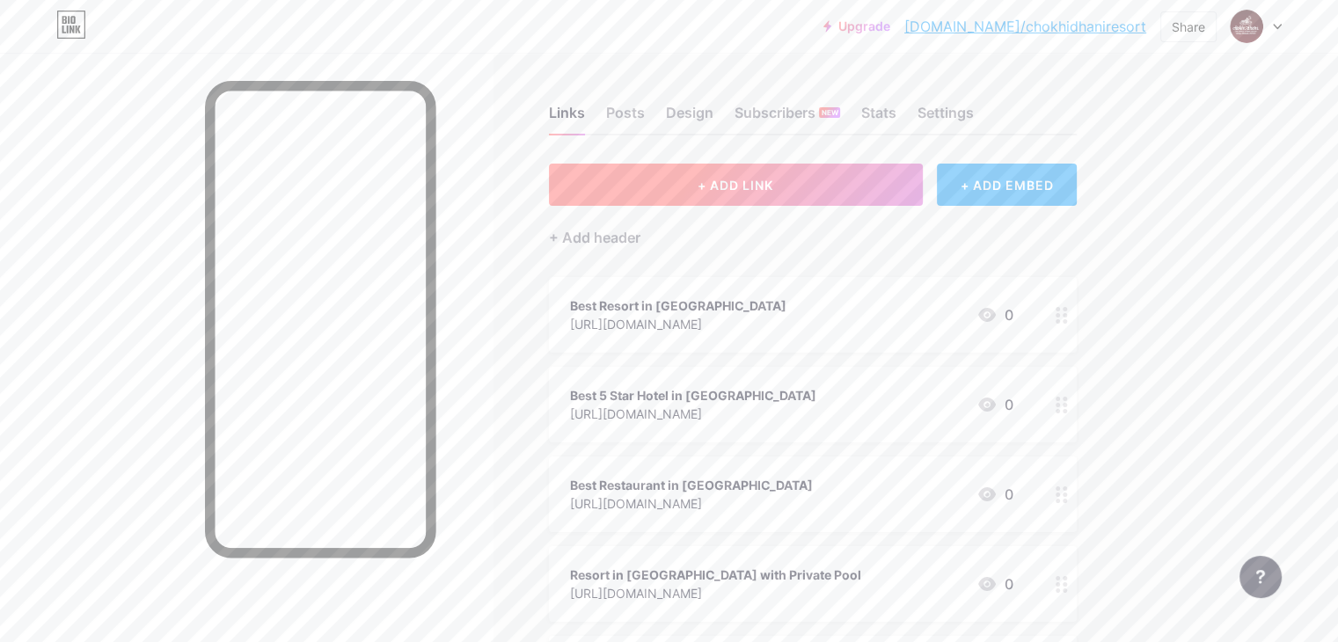
click at [749, 173] on button "+ ADD LINK" at bounding box center [736, 185] width 374 height 42
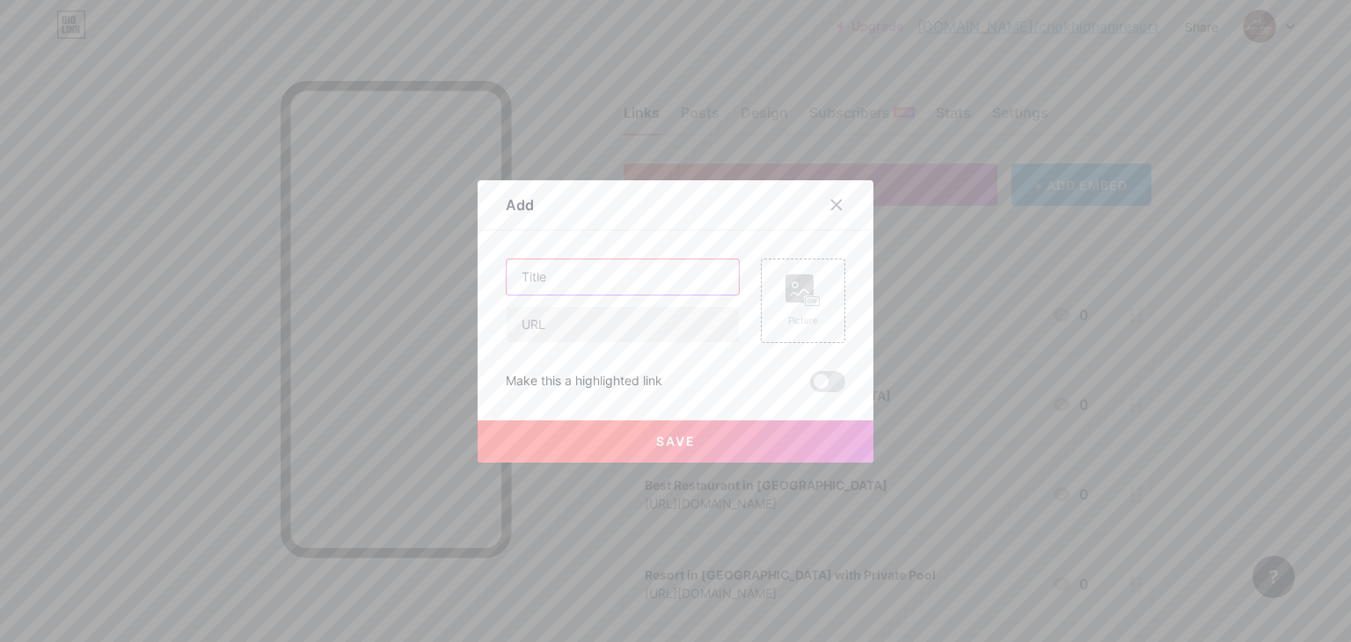
click at [569, 272] on input "text" at bounding box center [623, 276] width 232 height 35
click at [549, 323] on input "text" at bounding box center [623, 324] width 232 height 35
paste input "[URL][DOMAIN_NAME]"
type input "[URL][DOMAIN_NAME]"
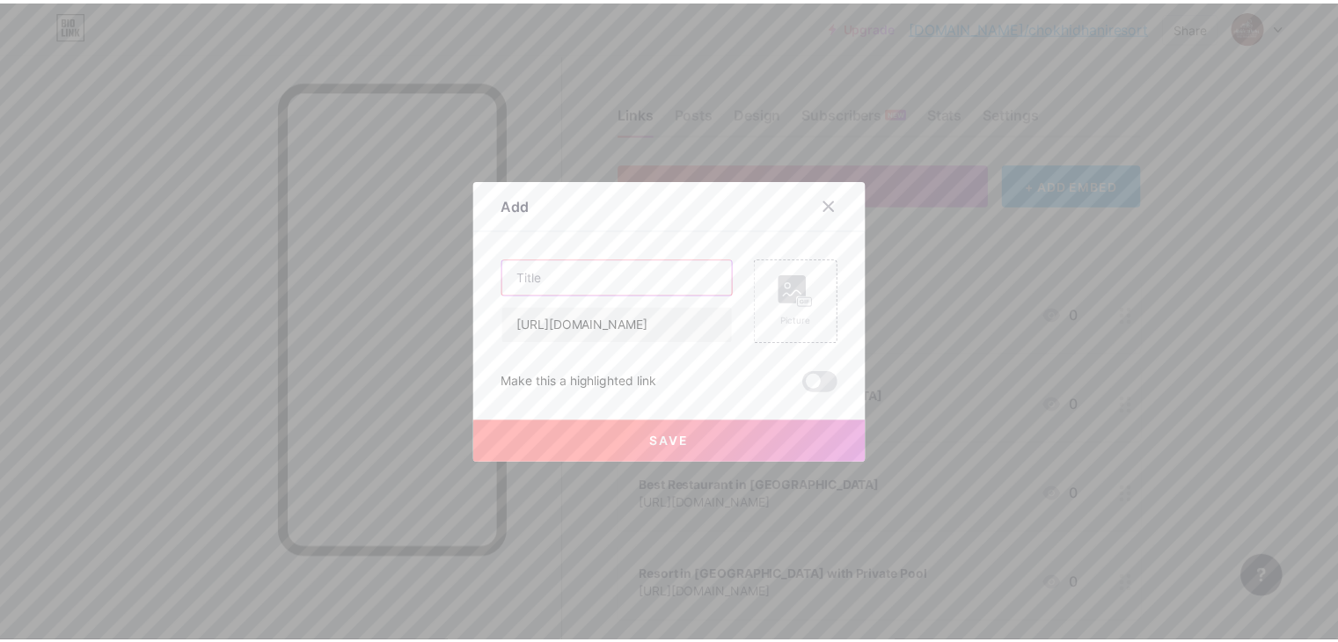
scroll to position [0, 0]
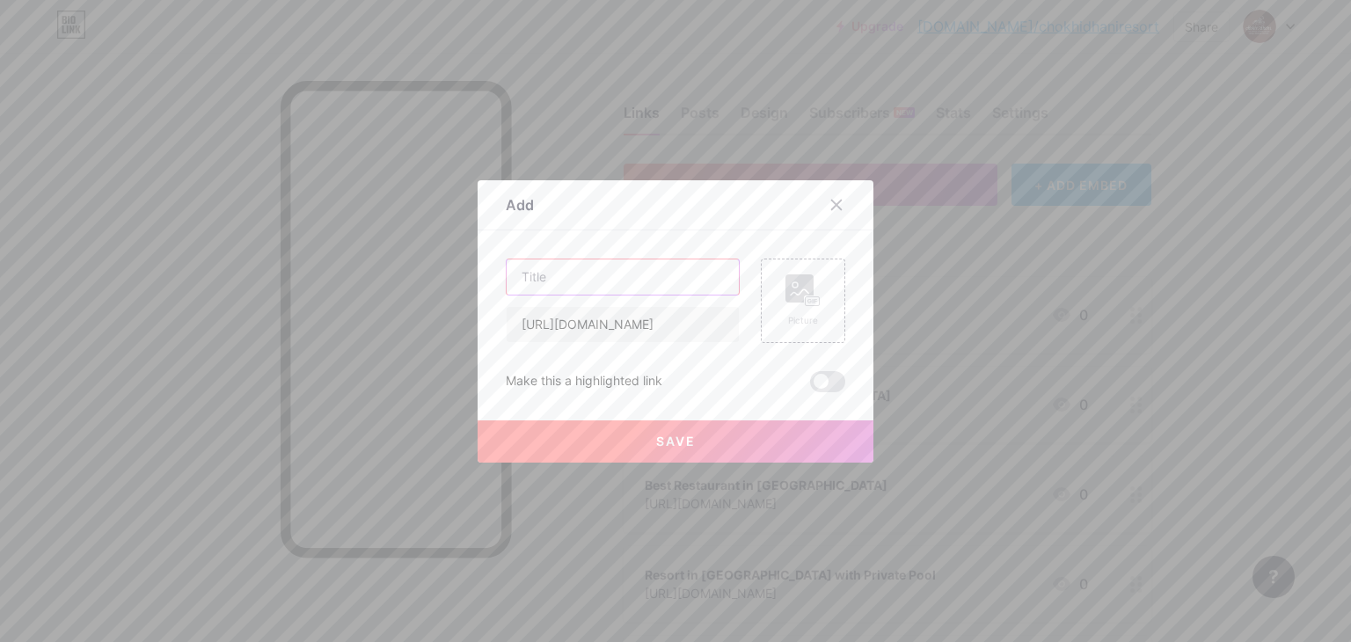
click at [580, 279] on input "text" at bounding box center [623, 276] width 232 height 35
type input "Best Resort in [GEOGRAPHIC_DATA] Near Me"
click at [806, 299] on rect at bounding box center [813, 300] width 14 height 9
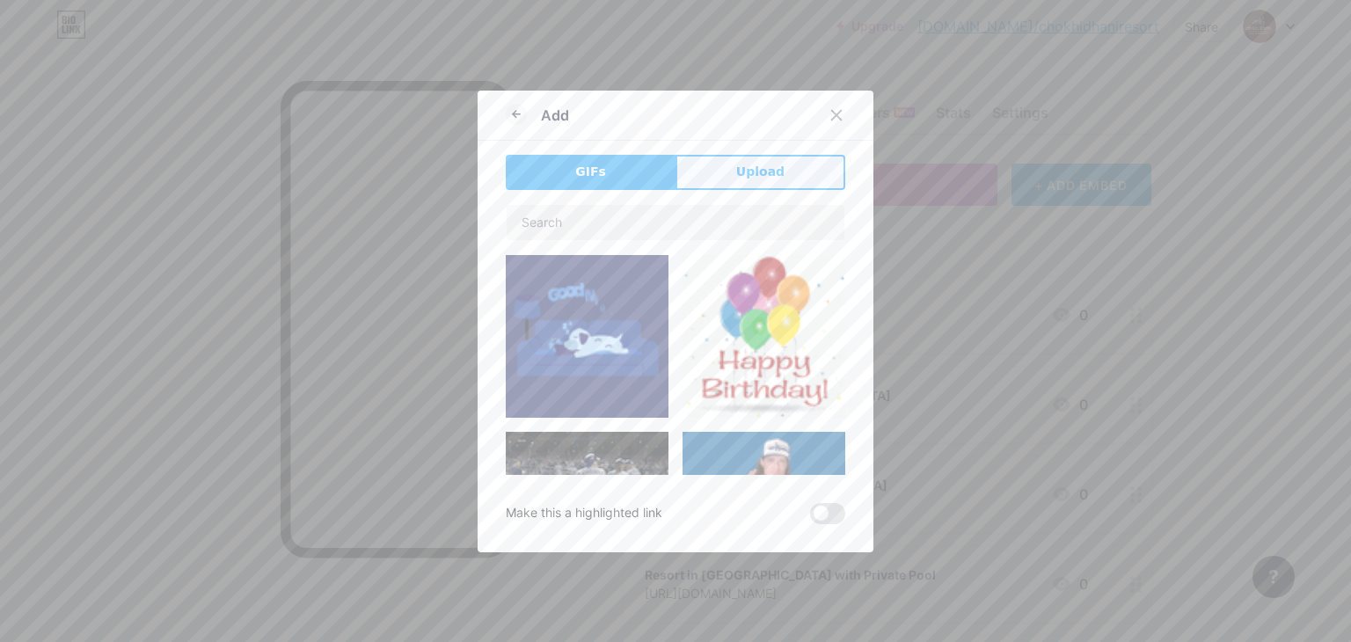
click at [738, 172] on span "Upload" at bounding box center [760, 172] width 48 height 18
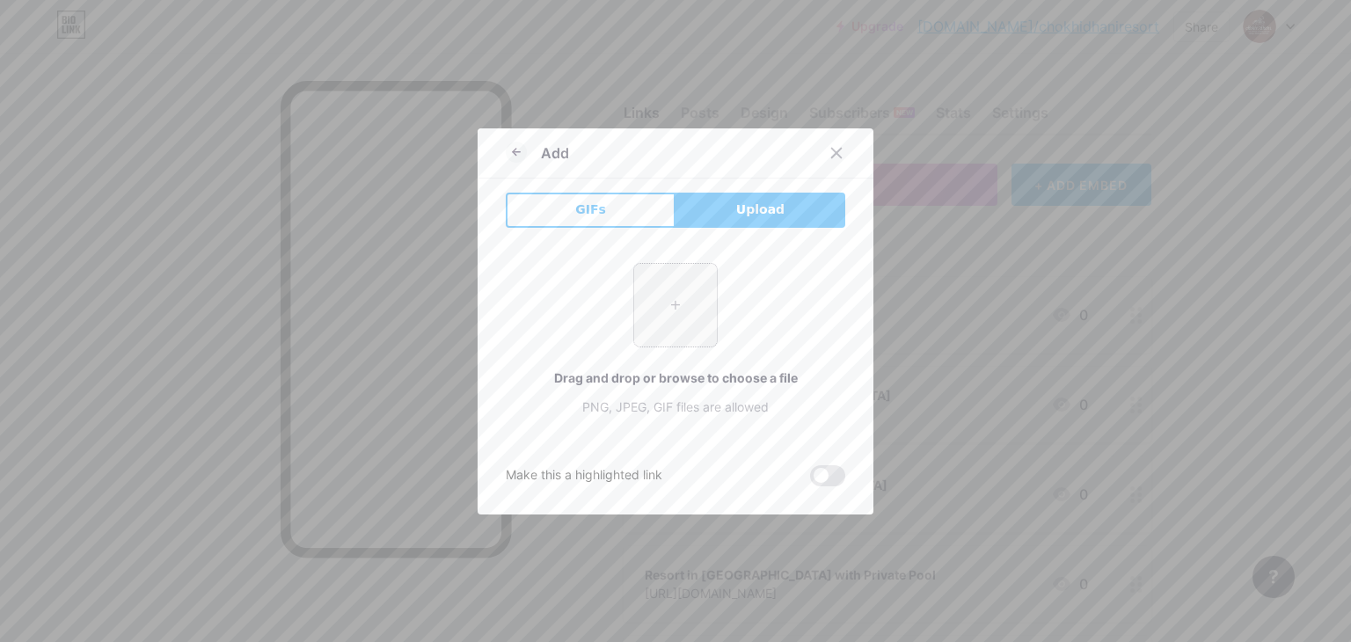
click at [665, 303] on input "file" at bounding box center [675, 305] width 83 height 83
type input "C:\fakepath\Chokhi Dhani Resort Jaipur Logo.jpg"
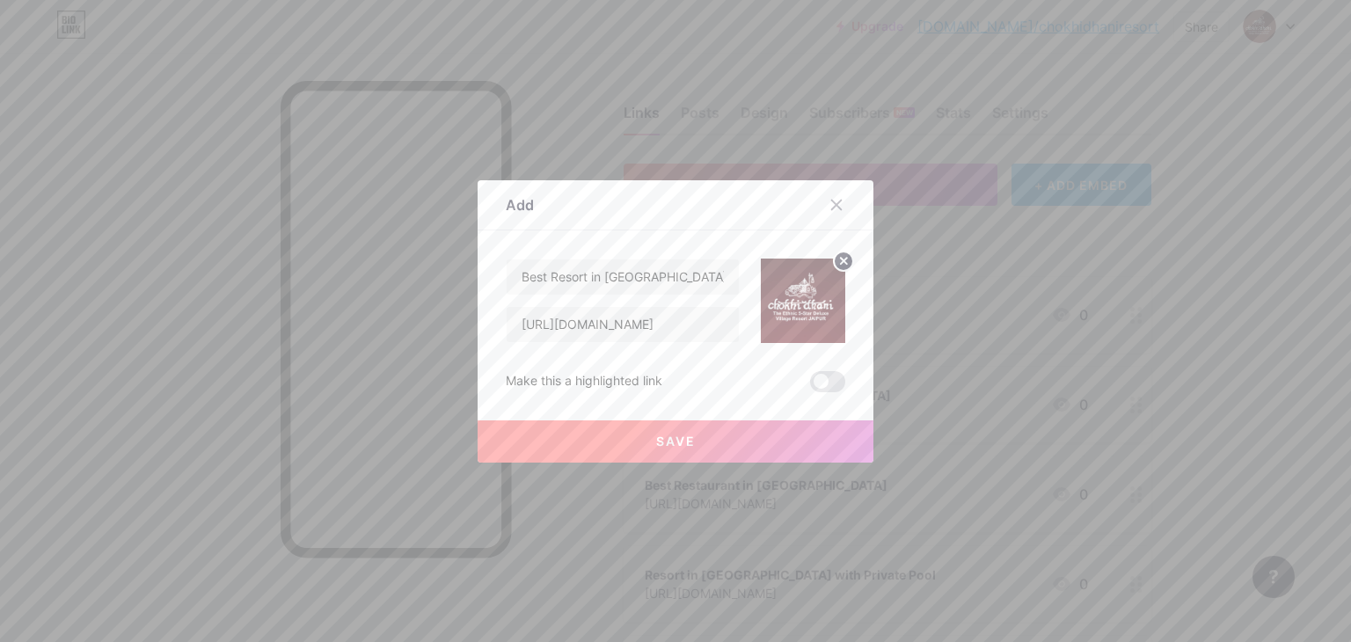
click at [682, 435] on span "Save" at bounding box center [676, 441] width 40 height 15
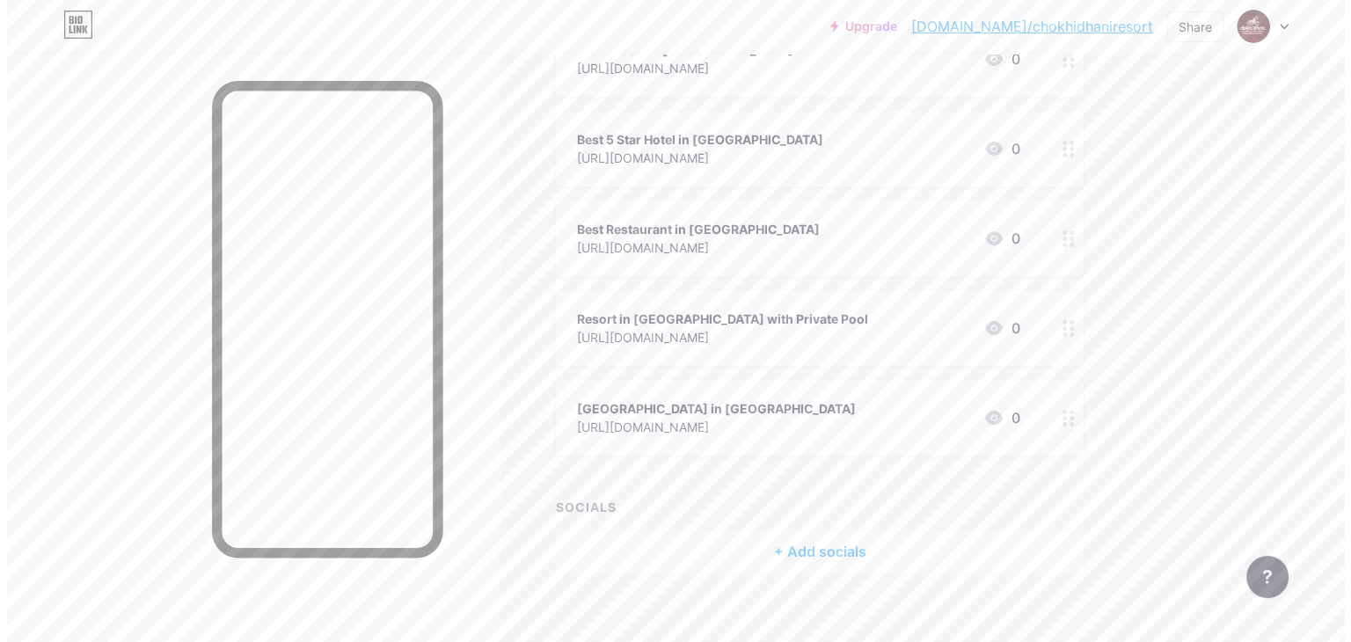
scroll to position [368, 0]
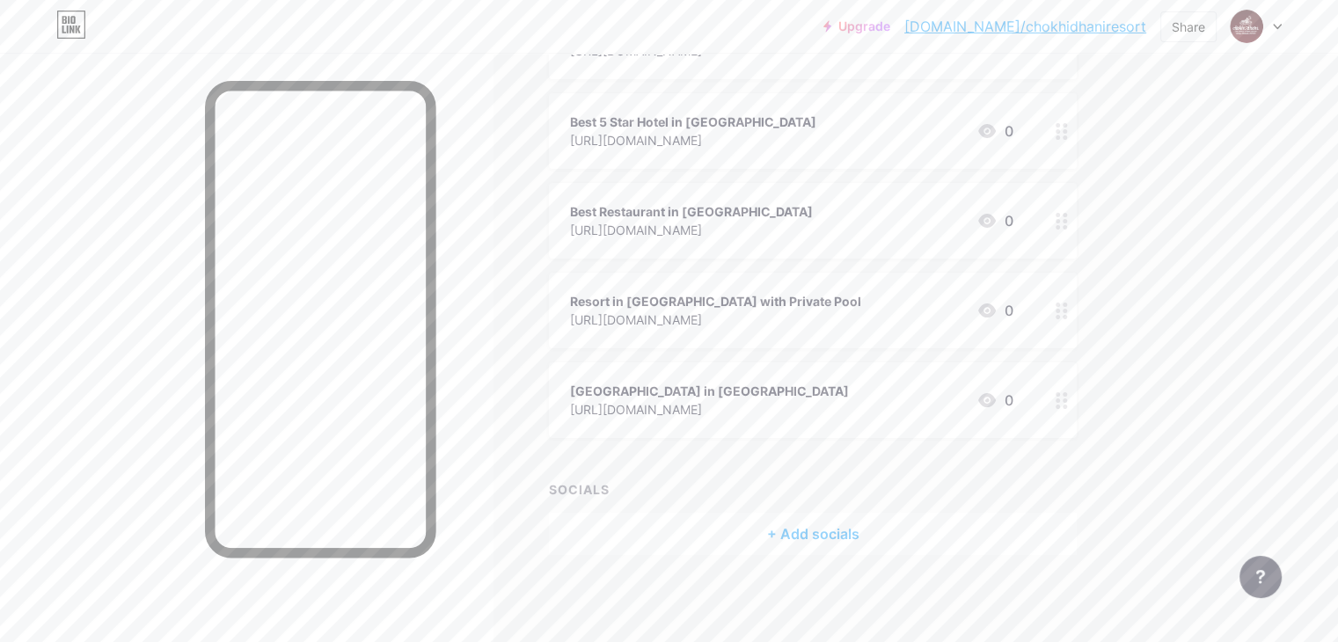
click at [887, 539] on div "+ Add socials" at bounding box center [813, 534] width 528 height 42
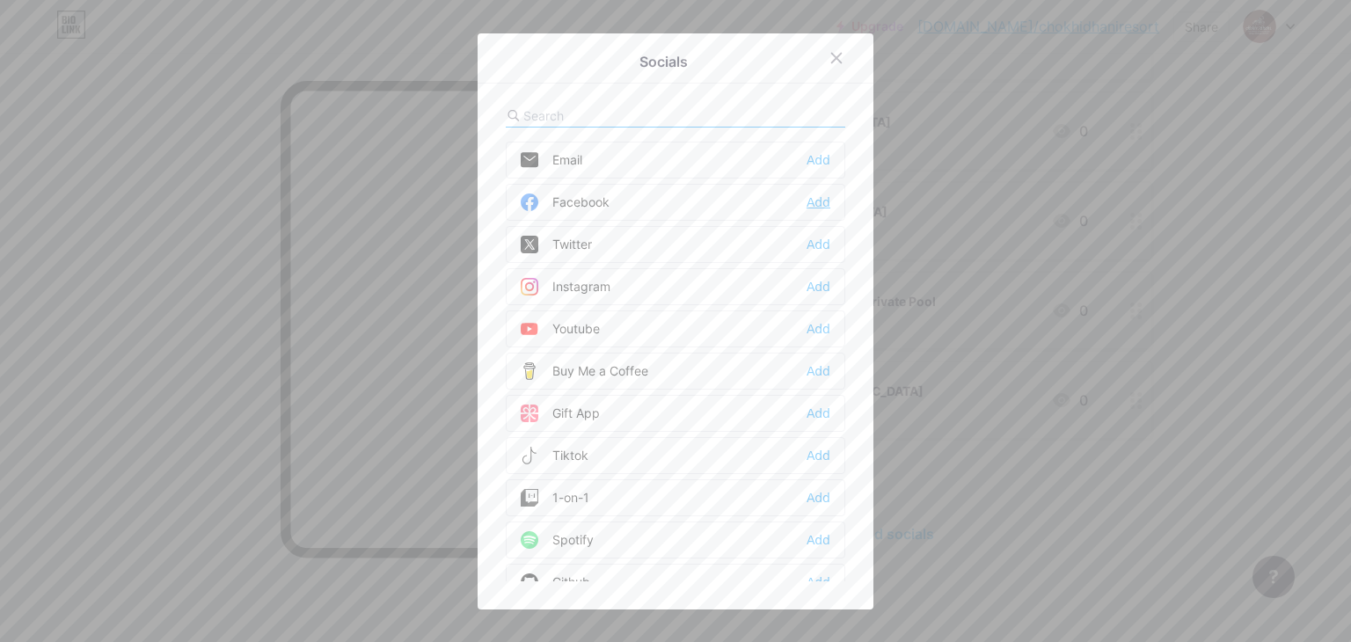
click at [809, 198] on div "Add" at bounding box center [818, 202] width 24 height 18
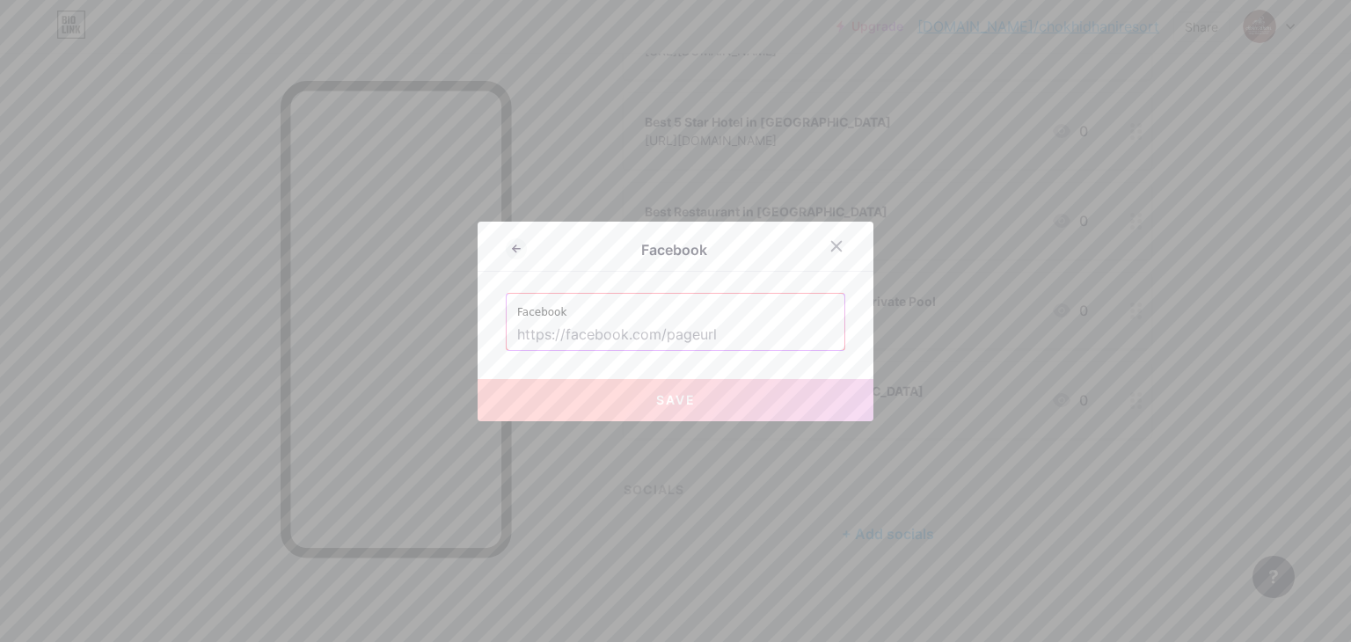
click at [644, 336] on input "text" at bounding box center [675, 335] width 317 height 30
paste input "[URL][DOMAIN_NAME]"
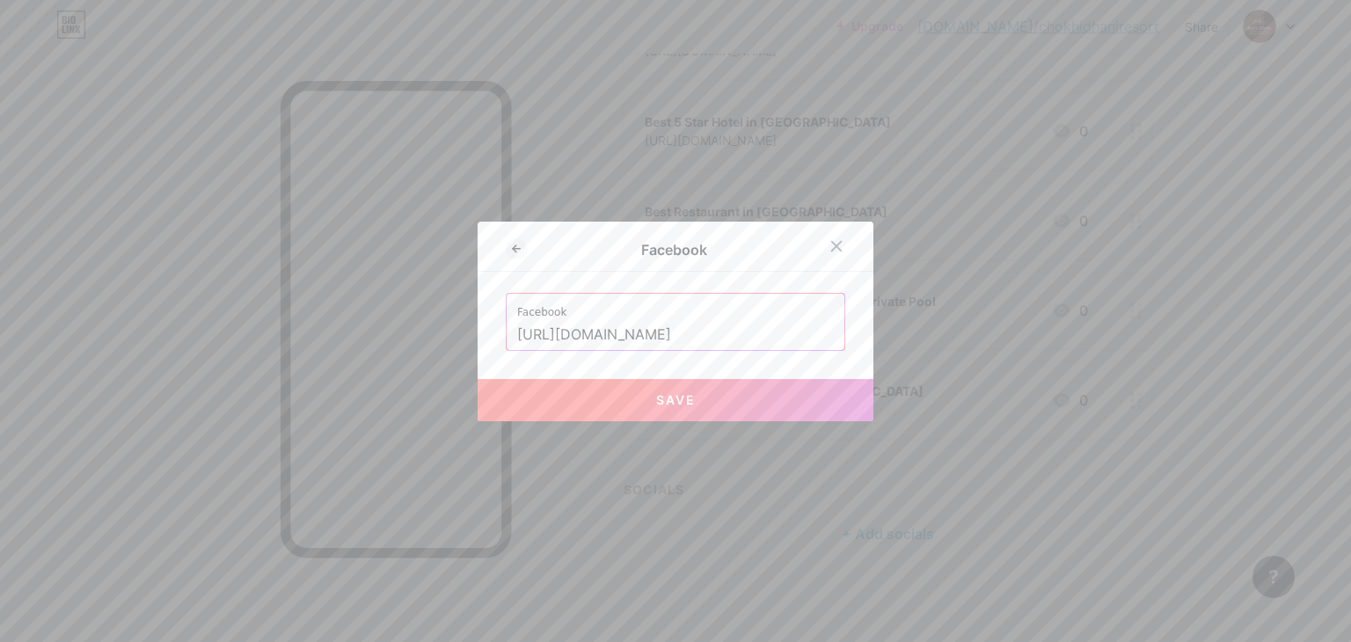
scroll to position [0, 25]
type input "[URL][DOMAIN_NAME]"
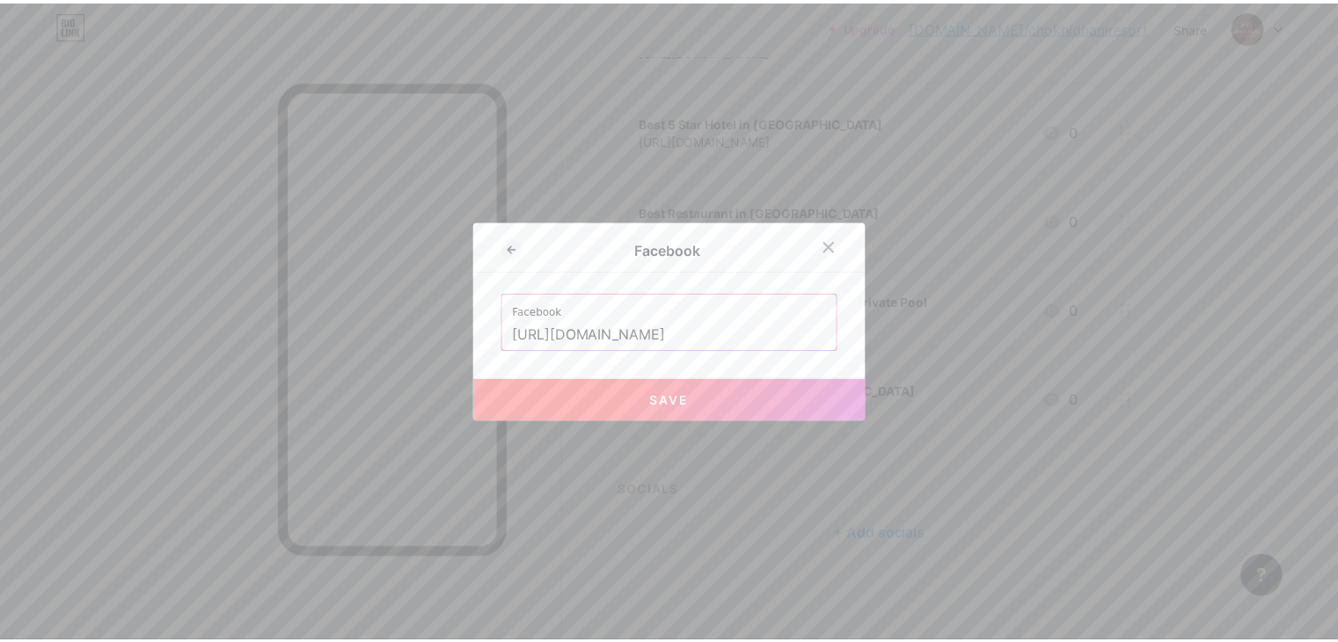
scroll to position [0, 0]
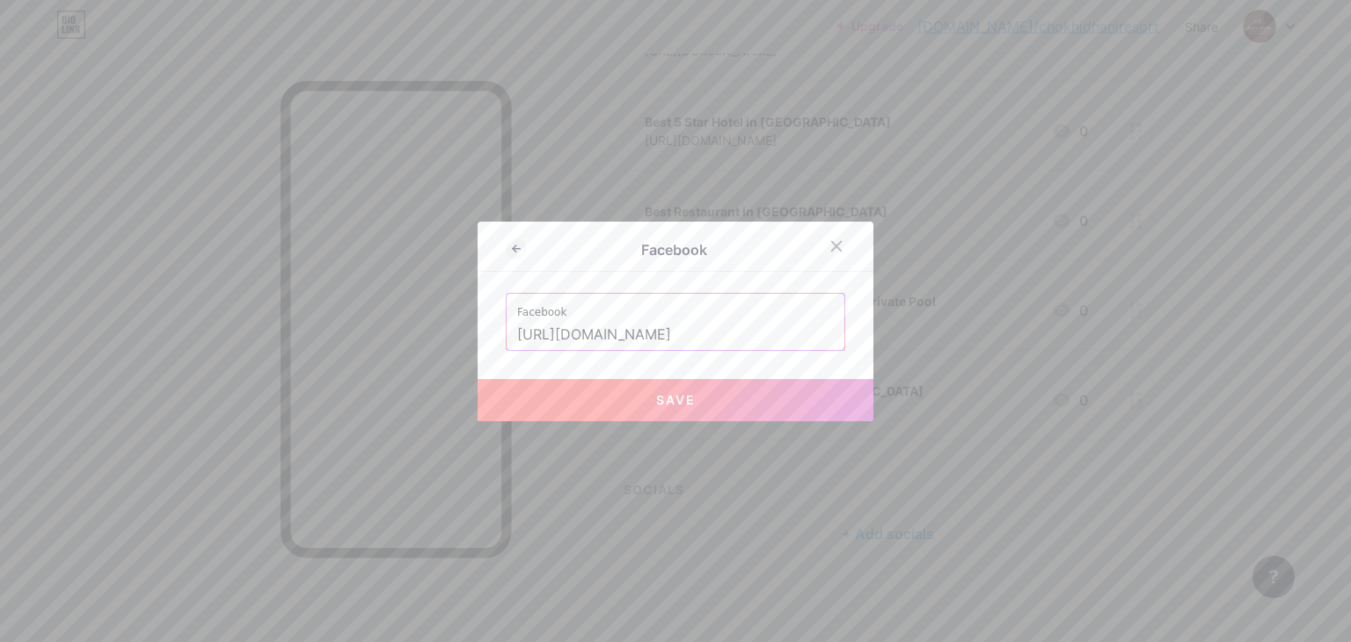
click at [682, 397] on span "Save" at bounding box center [676, 399] width 40 height 15
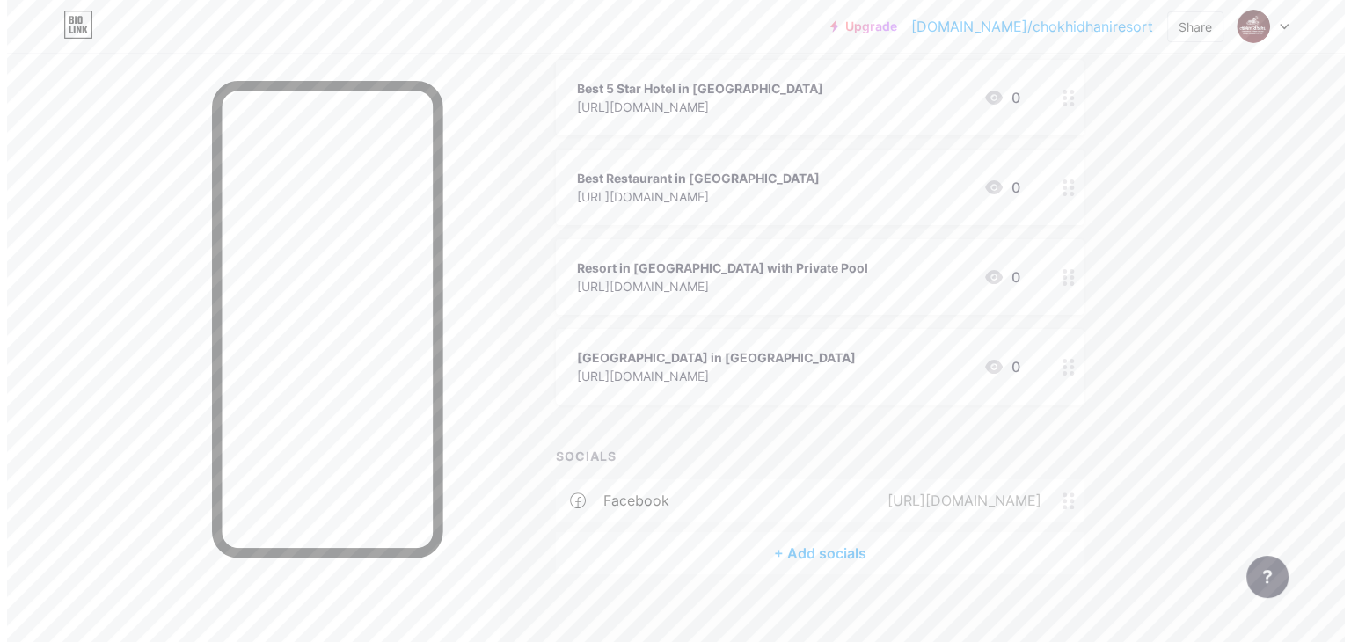
scroll to position [421, 0]
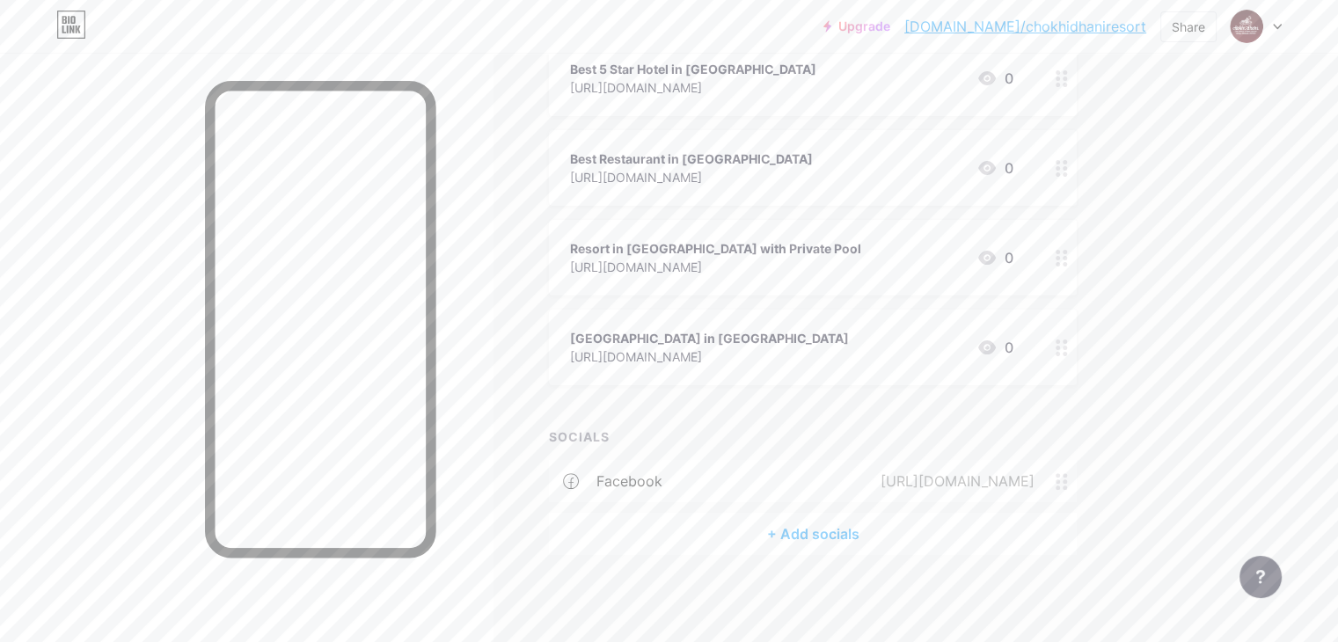
click at [912, 536] on div "+ Add socials" at bounding box center [813, 534] width 528 height 42
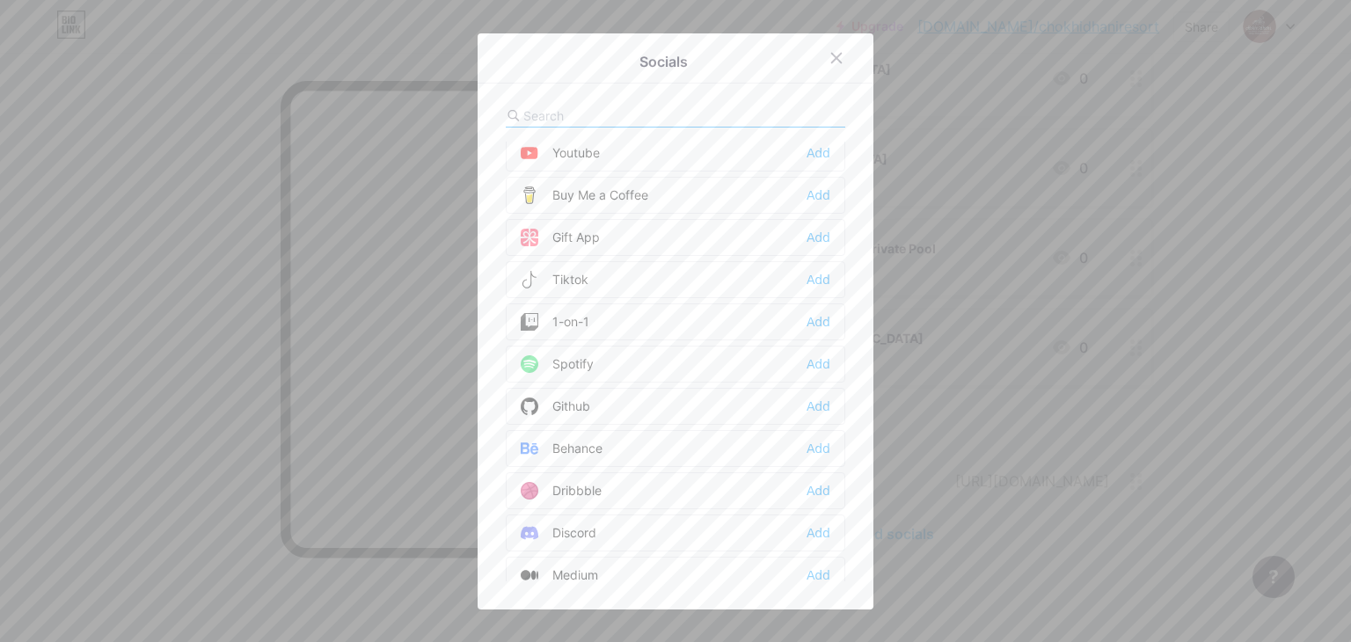
scroll to position [88, 0]
click at [572, 197] on div "Instagram" at bounding box center [566, 199] width 90 height 18
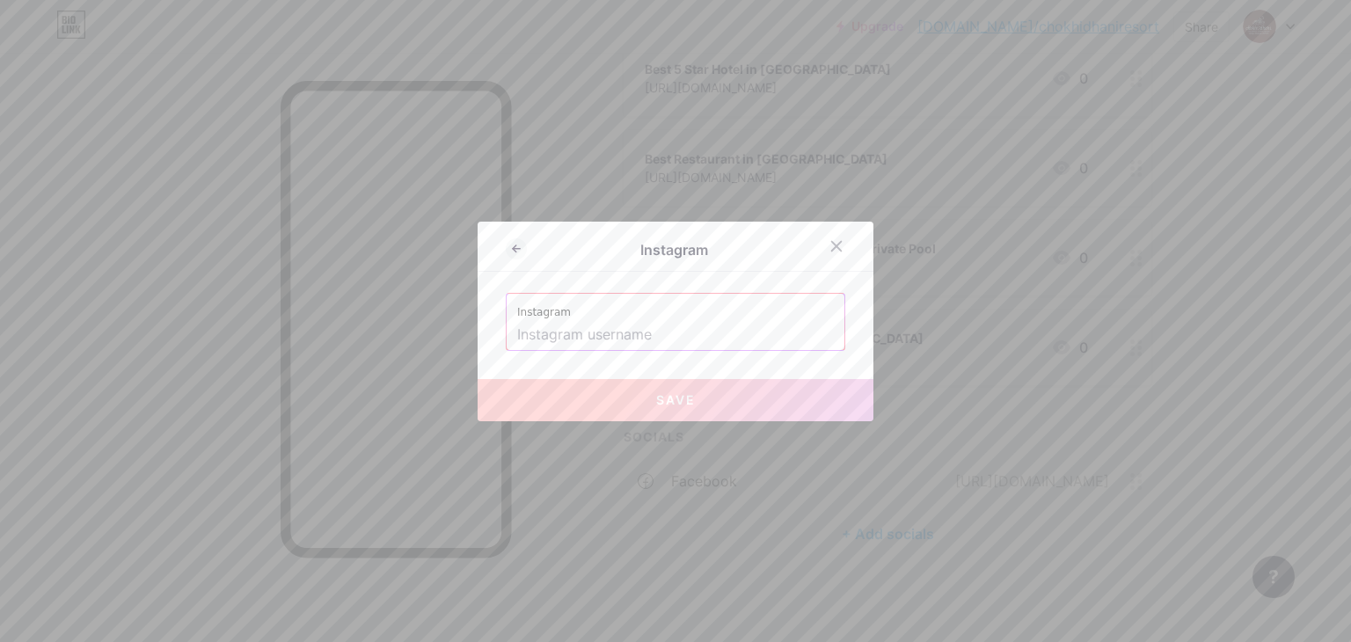
click at [657, 316] on label "Instagram" at bounding box center [675, 307] width 317 height 26
click at [662, 328] on input "text" at bounding box center [675, 335] width 317 height 30
paste input "[URL][DOMAIN_NAME]"
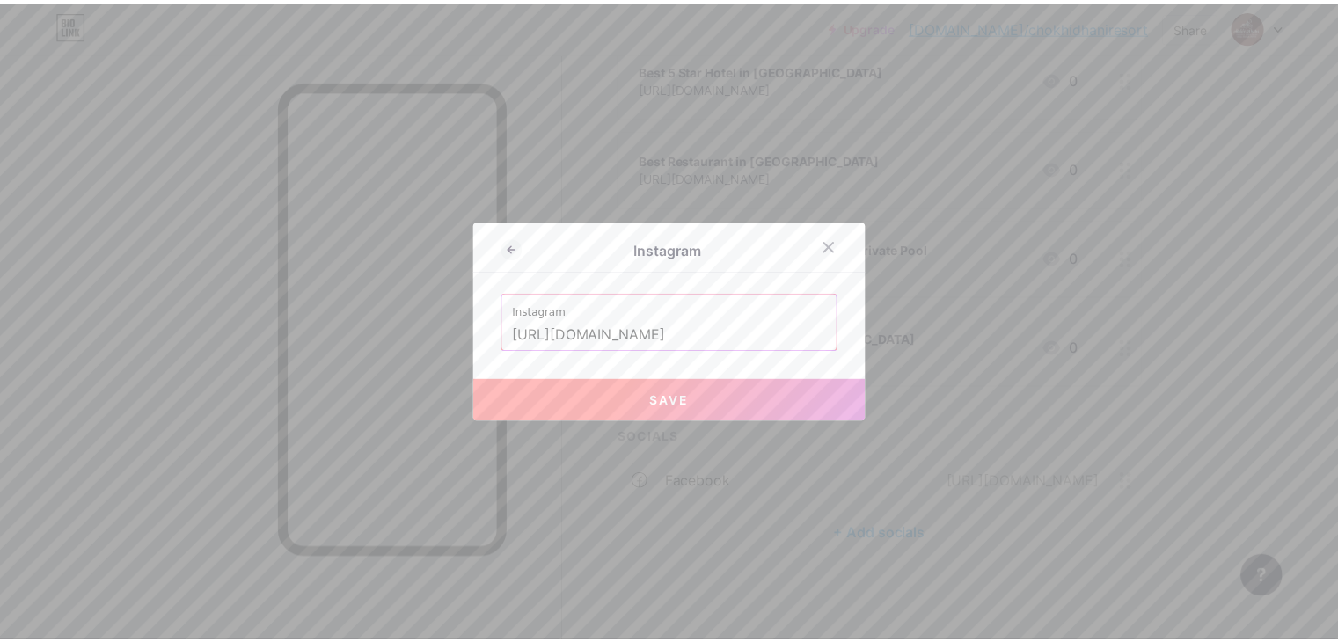
scroll to position [0, 0]
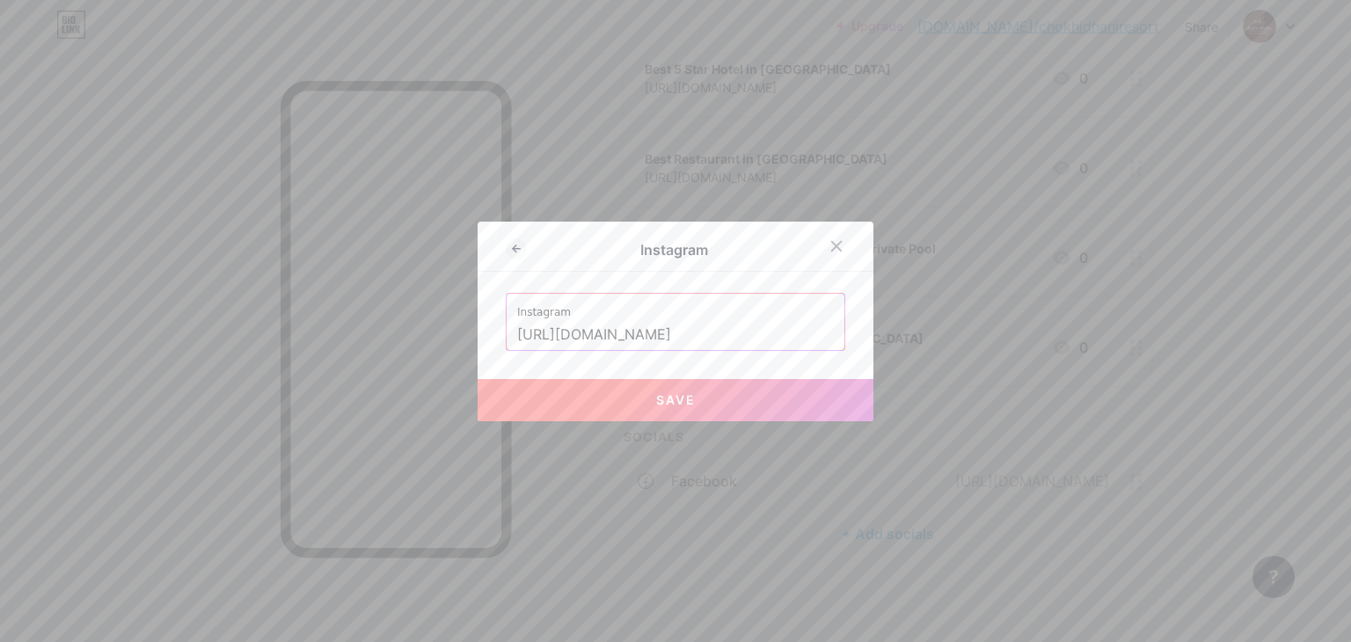
click at [629, 405] on button "Save" at bounding box center [676, 400] width 396 height 42
type input "[URL][DOMAIN_NAME][DOMAIN_NAME]"
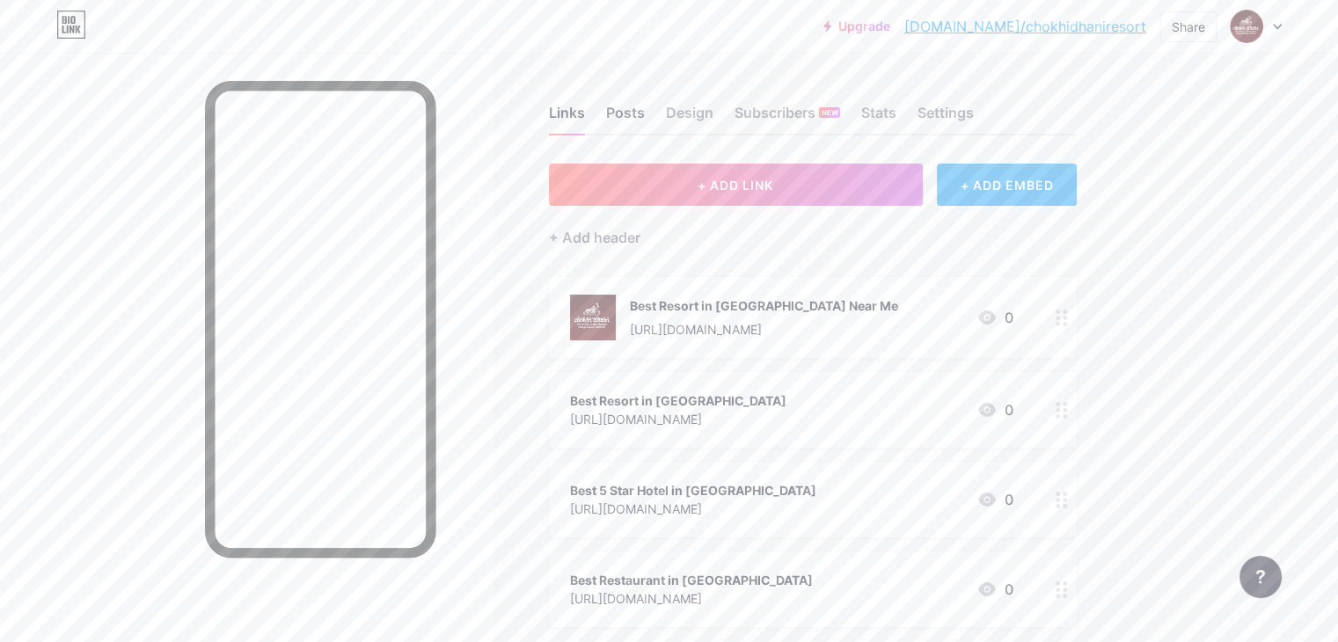
click at [645, 116] on div "Posts" at bounding box center [625, 118] width 39 height 32
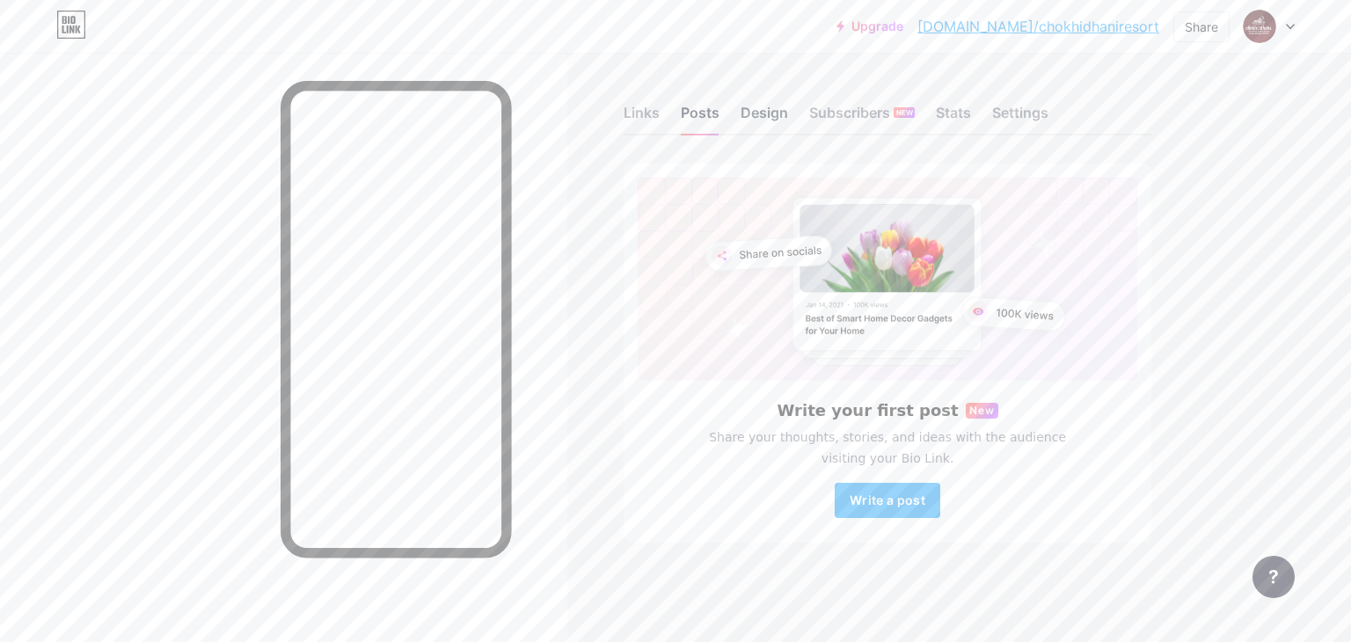
click at [766, 109] on div "Design" at bounding box center [763, 118] width 47 height 32
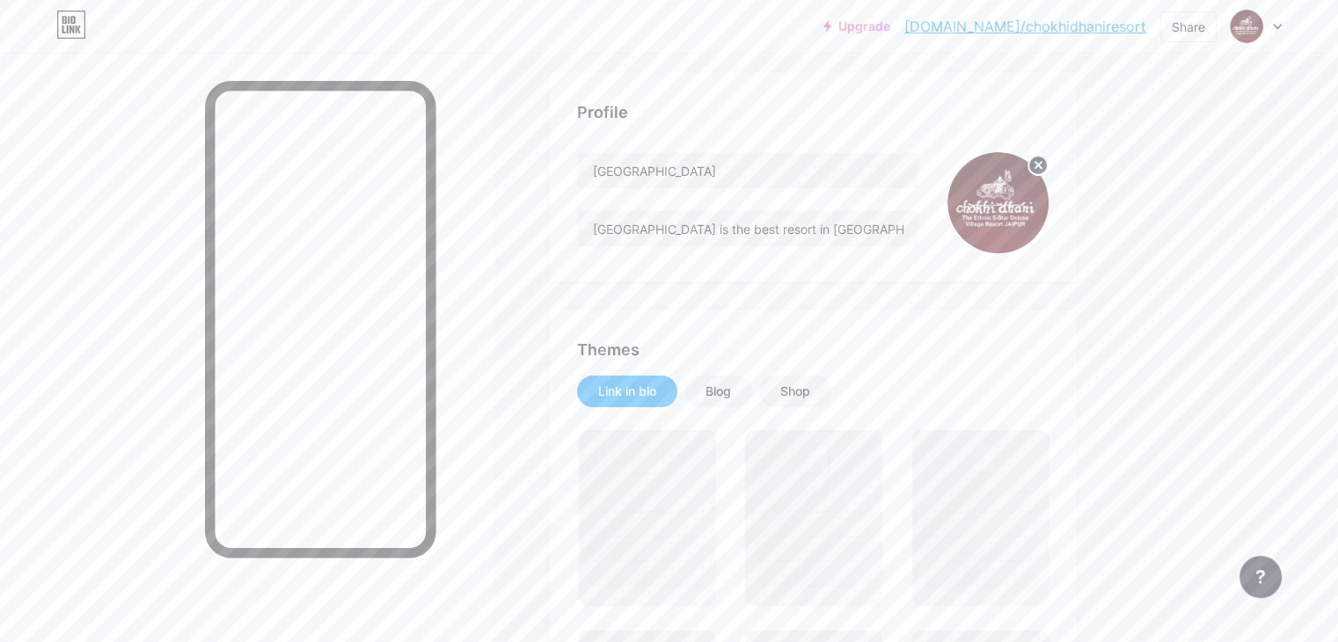
scroll to position [176, 0]
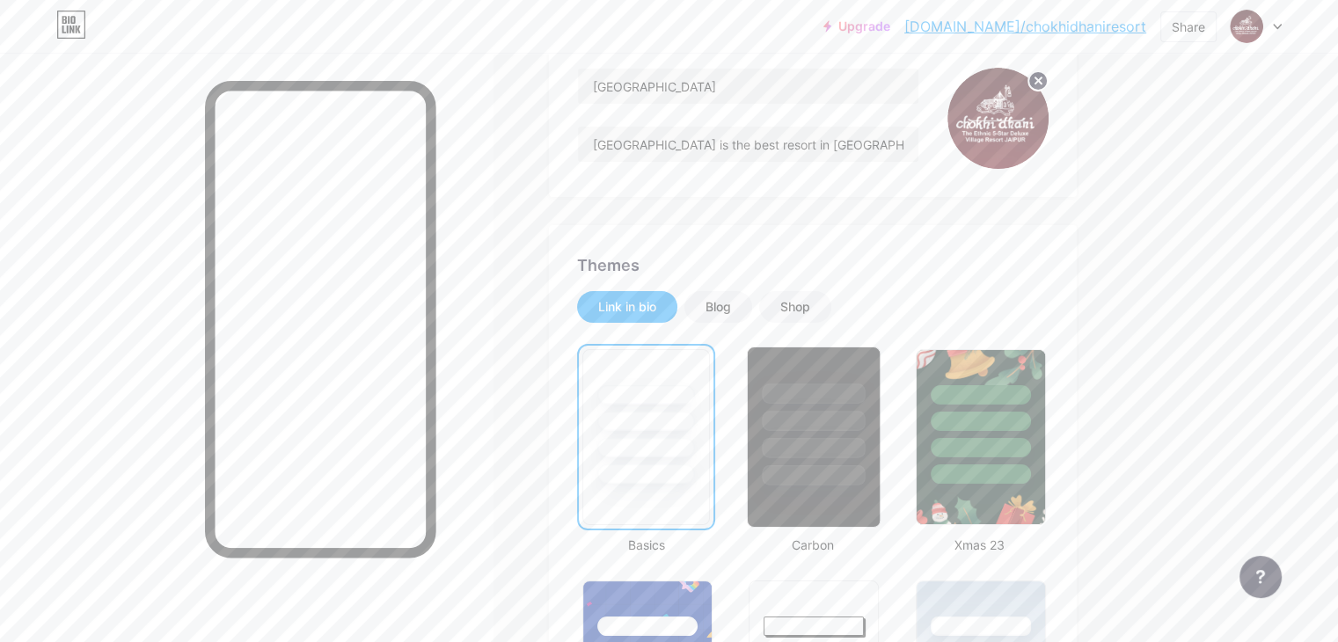
click at [865, 426] on div at bounding box center [813, 421] width 103 height 20
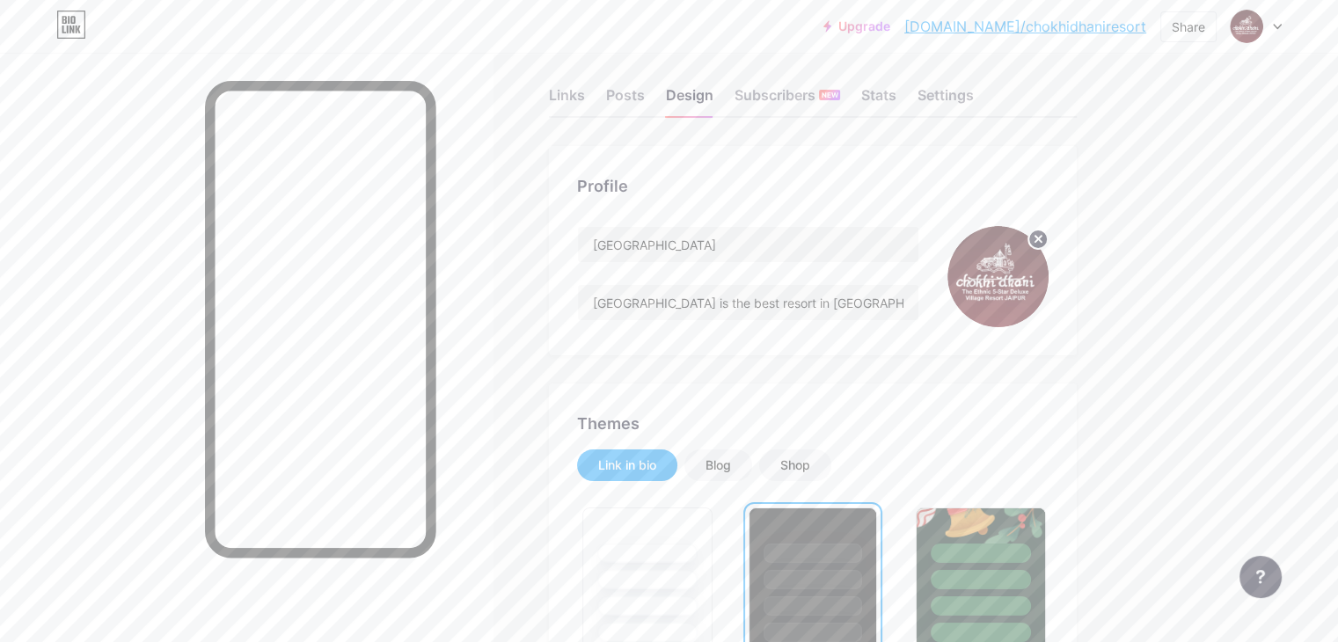
scroll to position [0, 0]
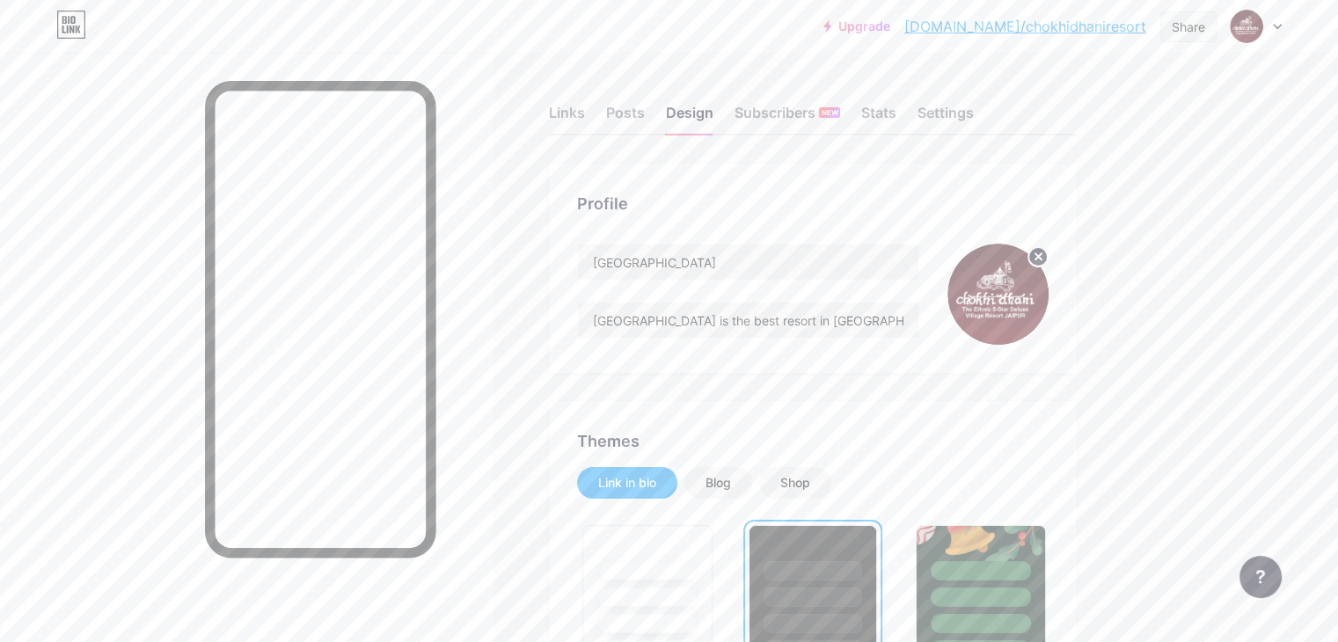
click at [1186, 25] on div "Share" at bounding box center [1187, 27] width 33 height 18
click at [1045, 89] on div "Copy link" at bounding box center [1042, 90] width 65 height 21
